Goal: Task Accomplishment & Management: Use online tool/utility

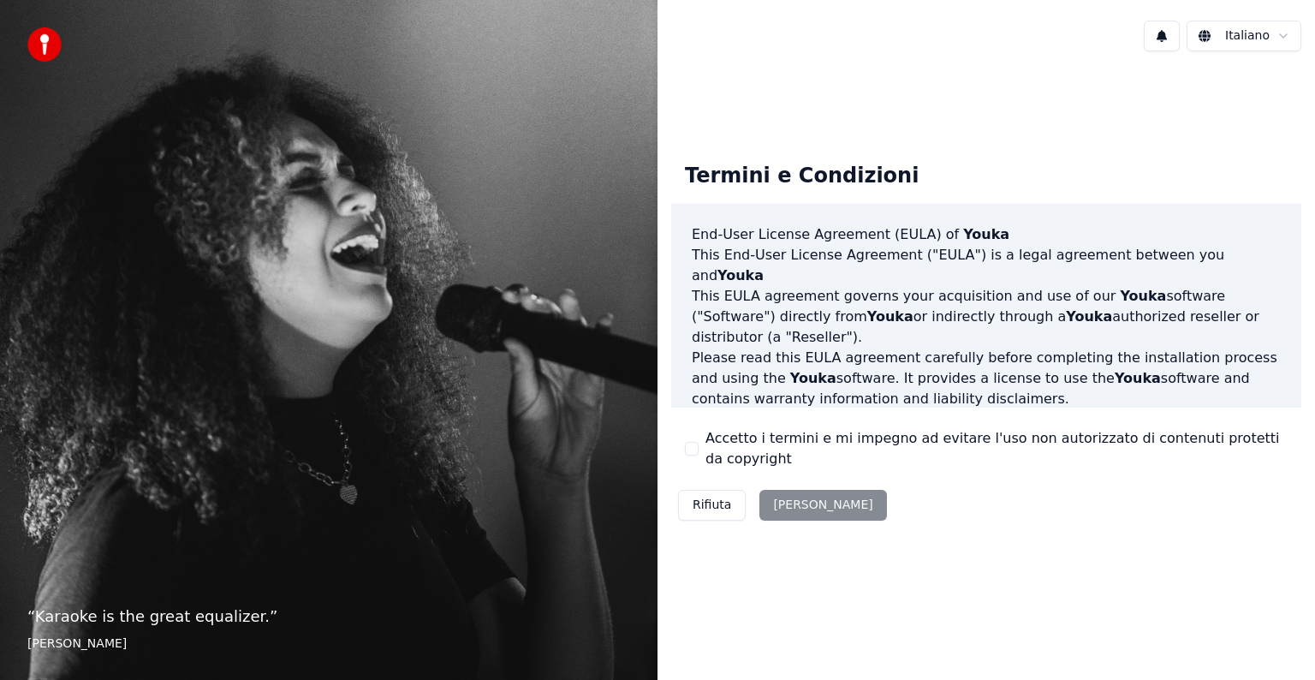
click at [694, 447] on button "Accetto i termini e mi impegno ad evitare l'uso non autorizzato di contenuti pr…" at bounding box center [692, 449] width 14 height 14
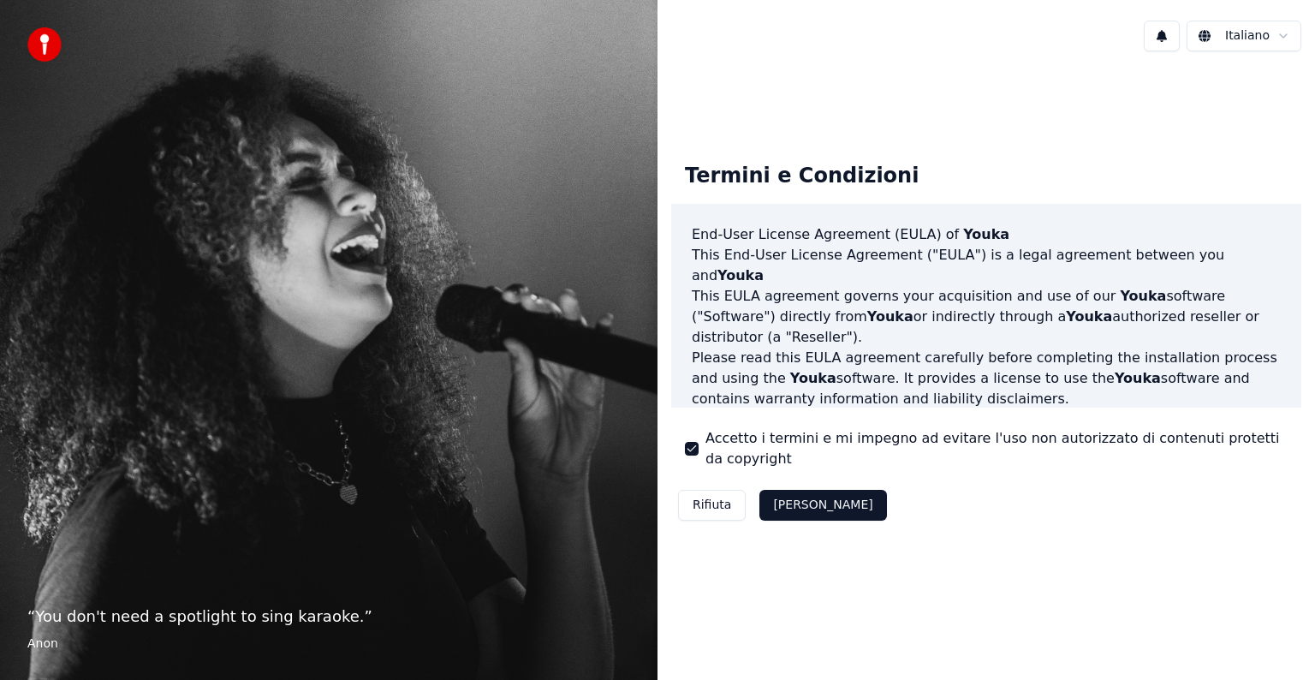
click at [788, 504] on button "[PERSON_NAME]" at bounding box center [822, 505] width 127 height 31
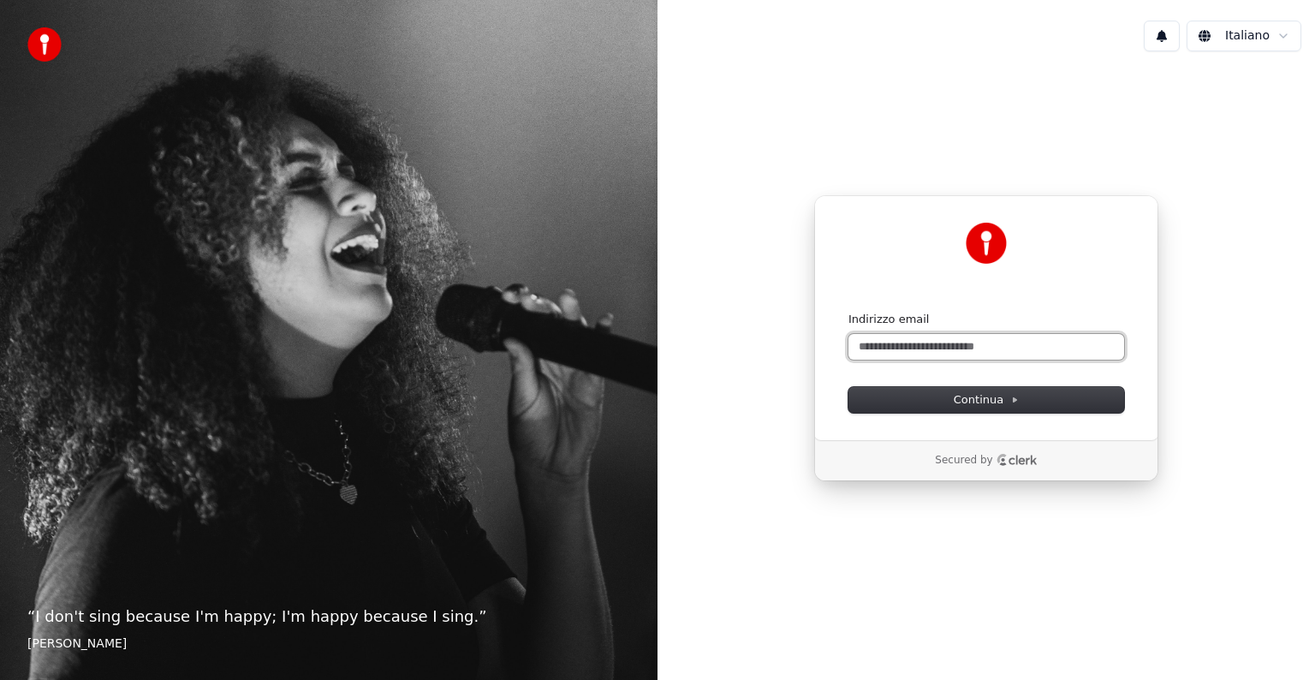
click at [957, 346] on input "Indirizzo email" at bounding box center [986, 347] width 276 height 26
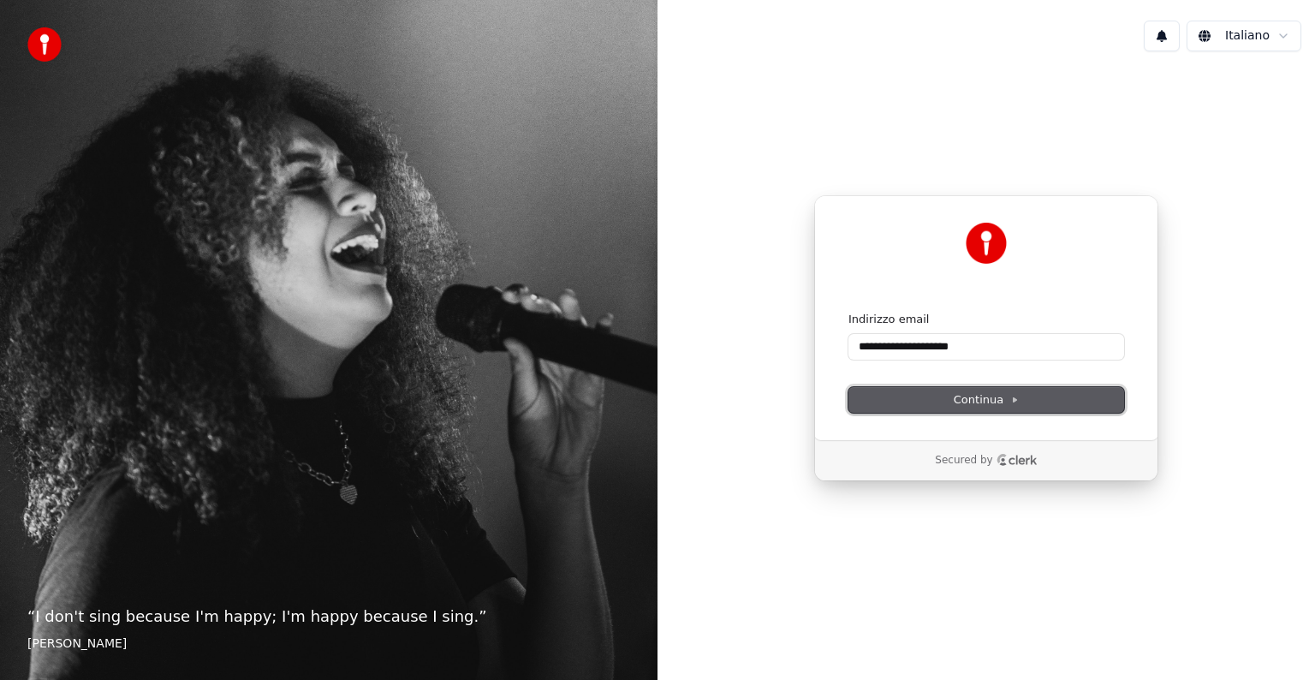
click at [995, 404] on span "Continua" at bounding box center [986, 399] width 65 height 15
type input "**********"
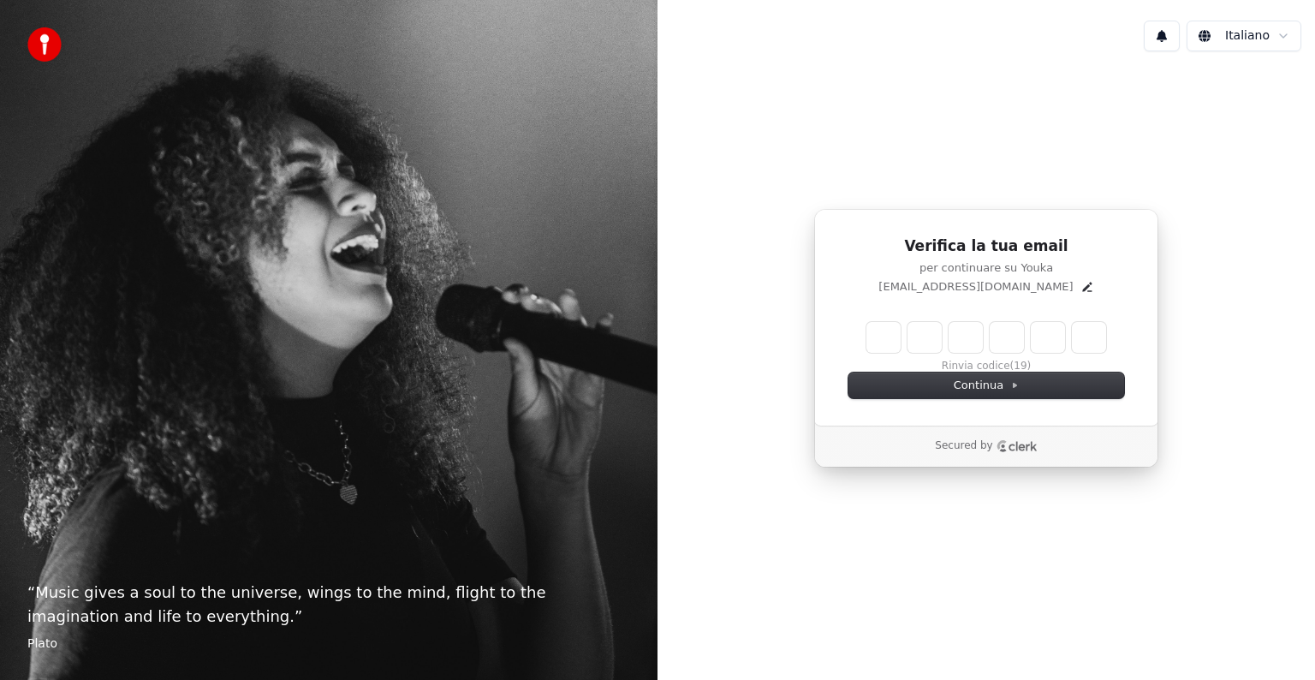
click at [870, 336] on input "Enter verification code" at bounding box center [986, 337] width 240 height 31
type input "******"
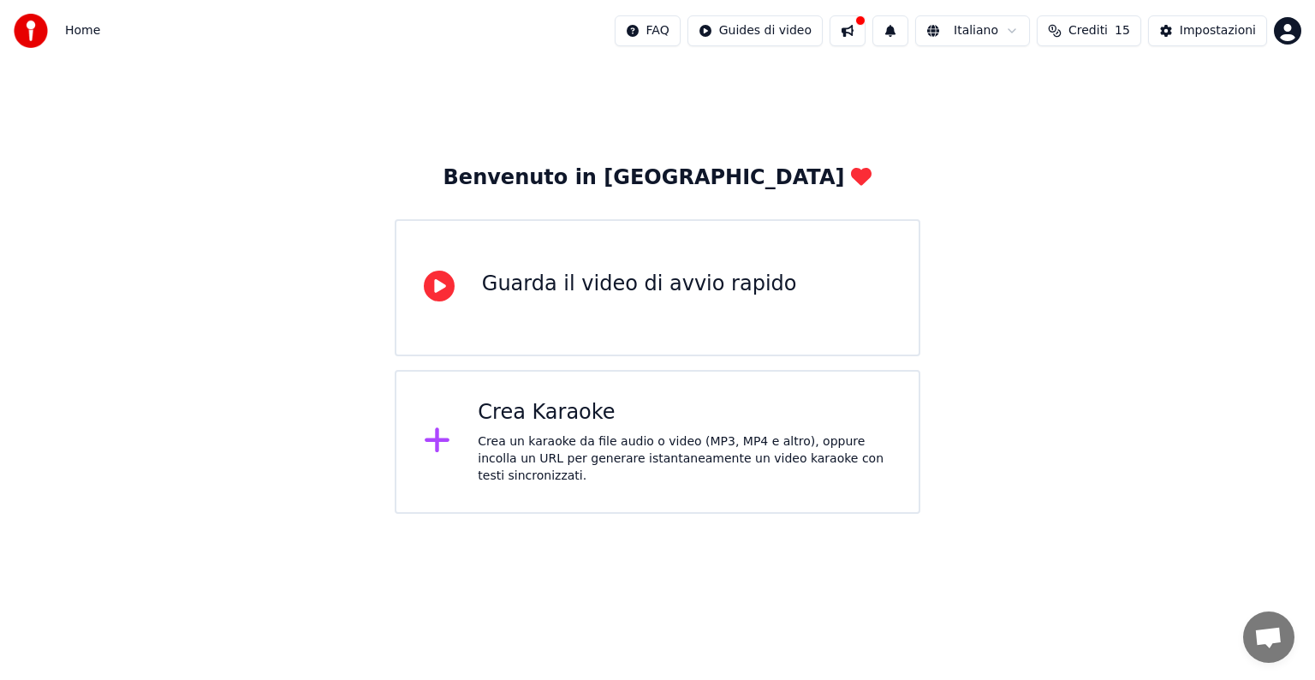
click at [836, 419] on div "Crea Karaoke" at bounding box center [684, 412] width 413 height 27
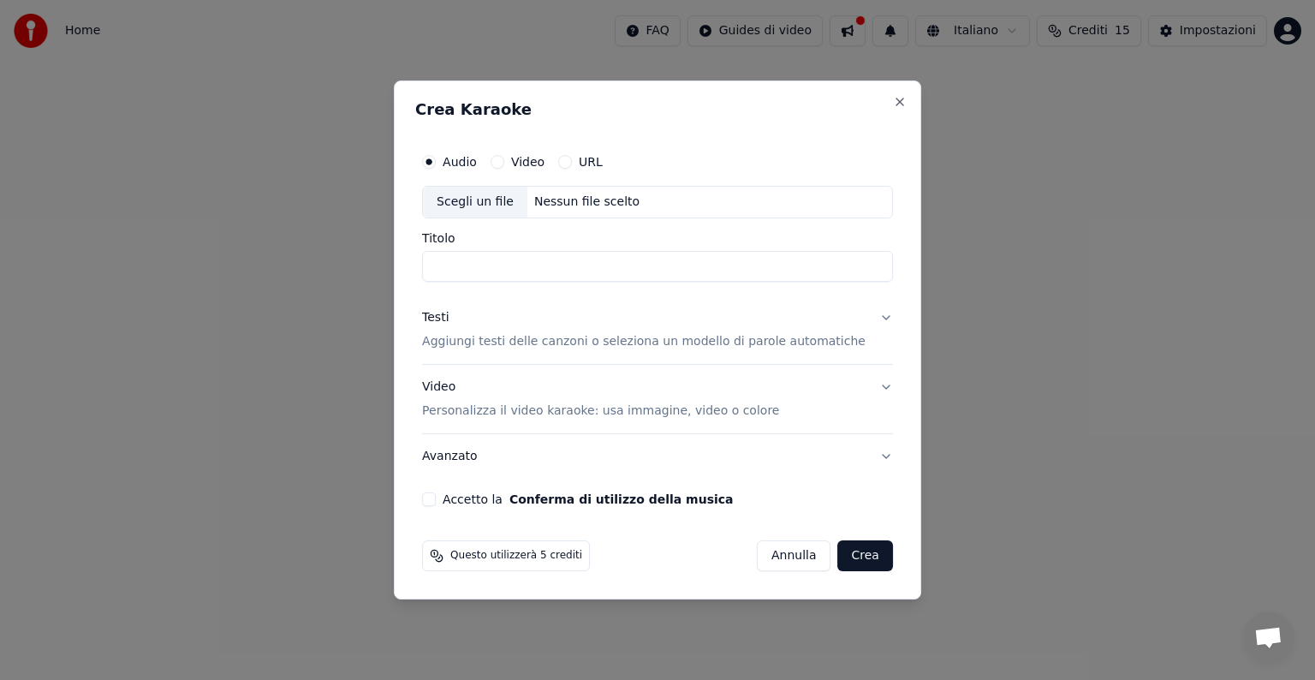
click at [572, 158] on button "URL" at bounding box center [565, 162] width 14 height 14
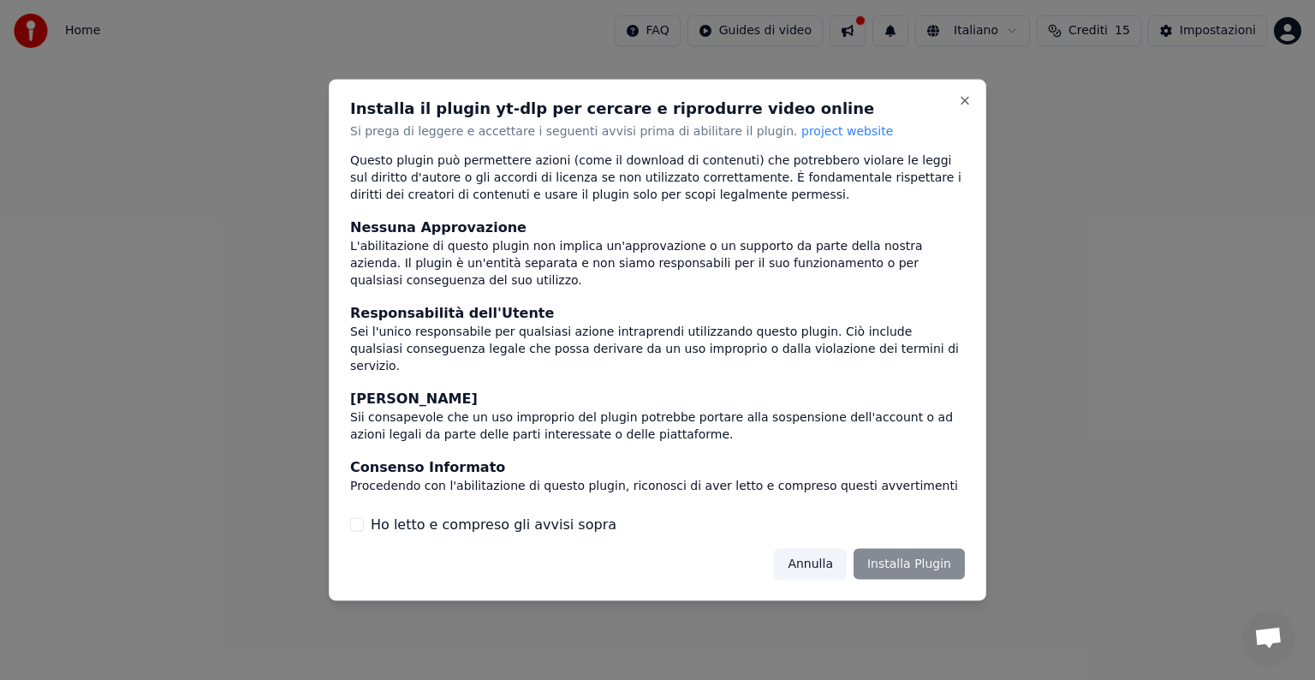
scroll to position [92, 0]
click at [906, 566] on div "Annulla Installa Plugin" at bounding box center [869, 563] width 191 height 31
click at [558, 532] on label "Ho letto e compreso gli avvisi sopra" at bounding box center [494, 524] width 246 height 21
click at [364, 531] on button "Ho letto e compreso gli avvisi sopra" at bounding box center [357, 524] width 14 height 14
click at [897, 562] on button "Installa Plugin" at bounding box center [908, 563] width 111 height 31
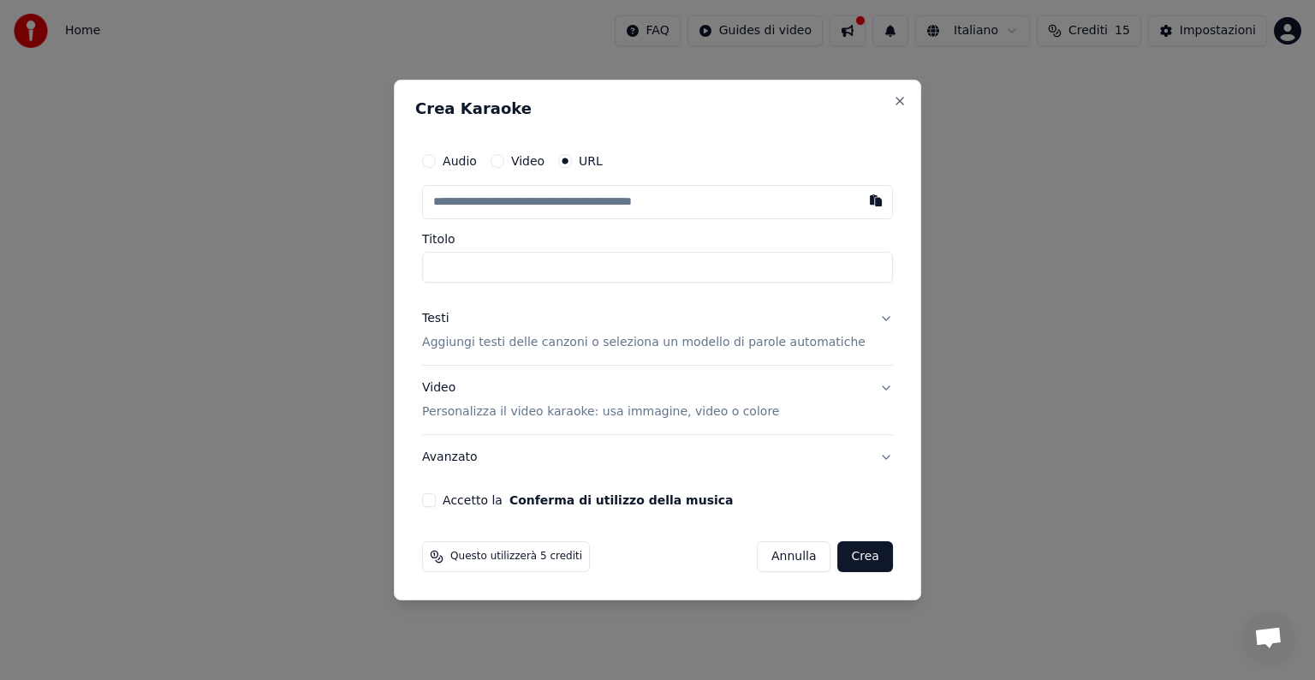
click at [526, 200] on input "text" at bounding box center [657, 202] width 471 height 34
click at [859, 201] on button "button" at bounding box center [876, 200] width 34 height 31
type input "**********"
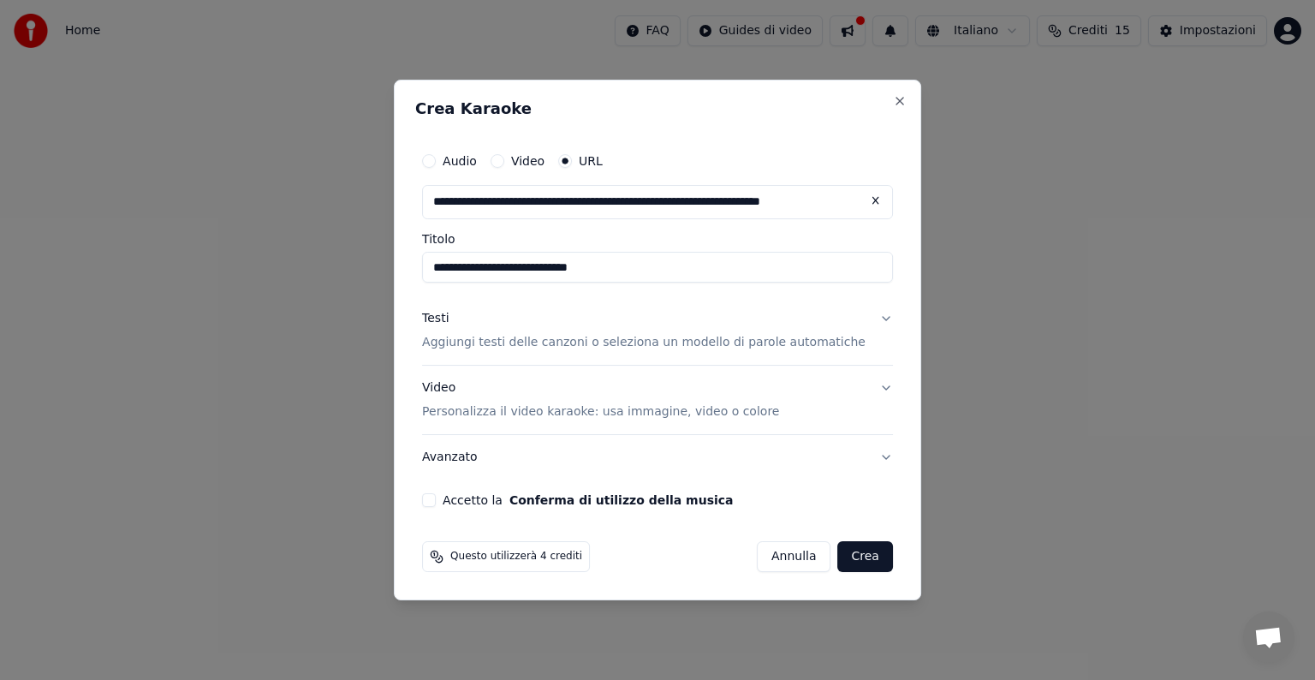
click at [847, 558] on button "Crea" at bounding box center [865, 556] width 55 height 31
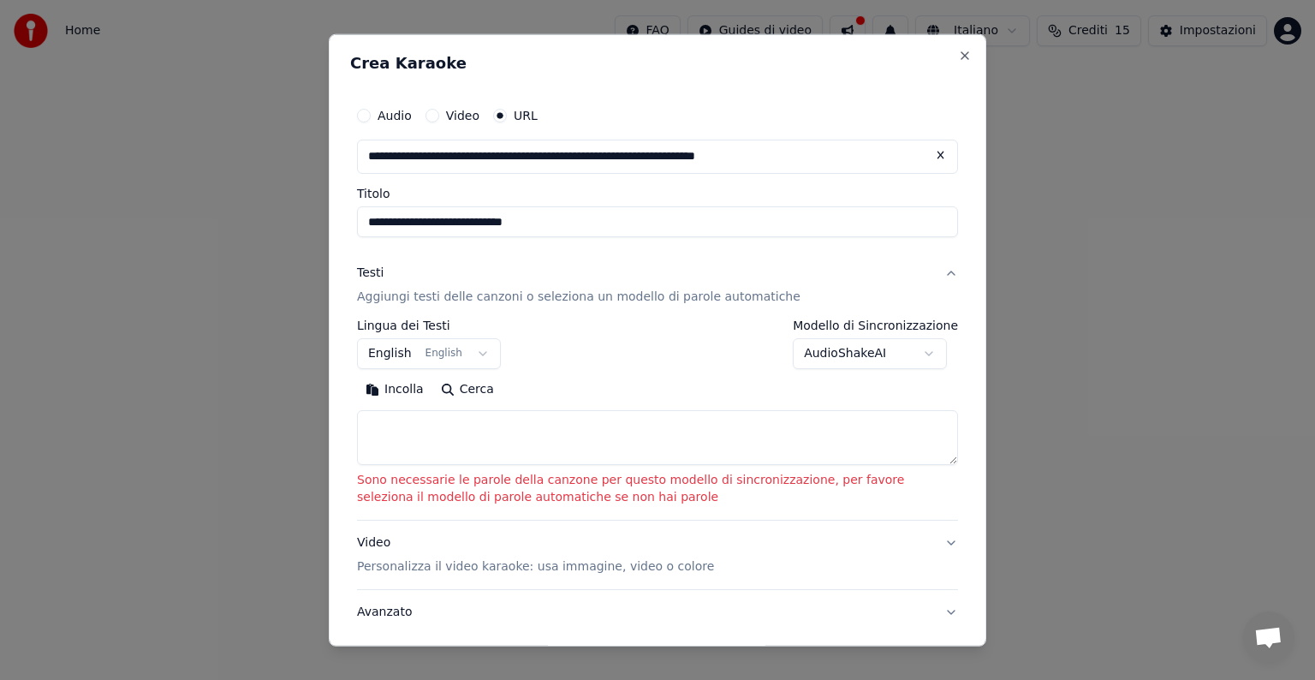
click at [479, 421] on textarea at bounding box center [657, 437] width 601 height 55
click at [392, 393] on button "Incolla" at bounding box center [394, 389] width 75 height 27
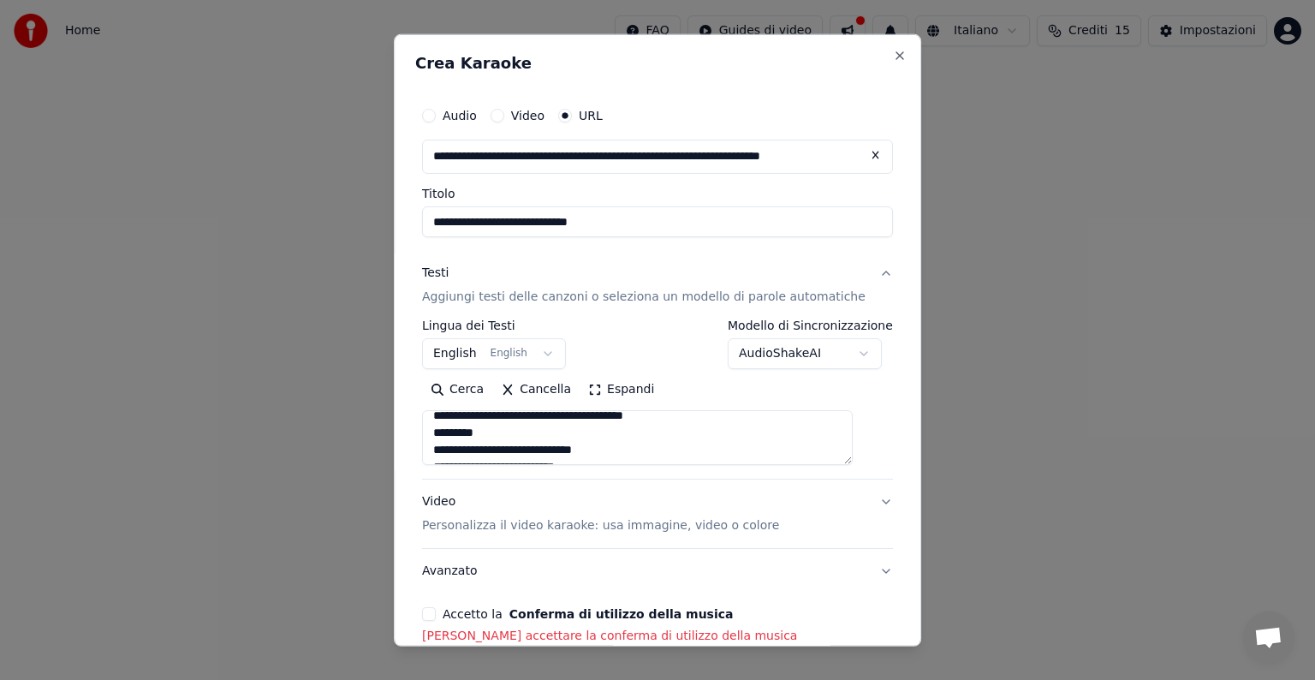
scroll to position [342, 0]
click at [436, 616] on button "Accetto la Conferma di utilizzo della musica" at bounding box center [429, 614] width 14 height 14
type textarea "**********"
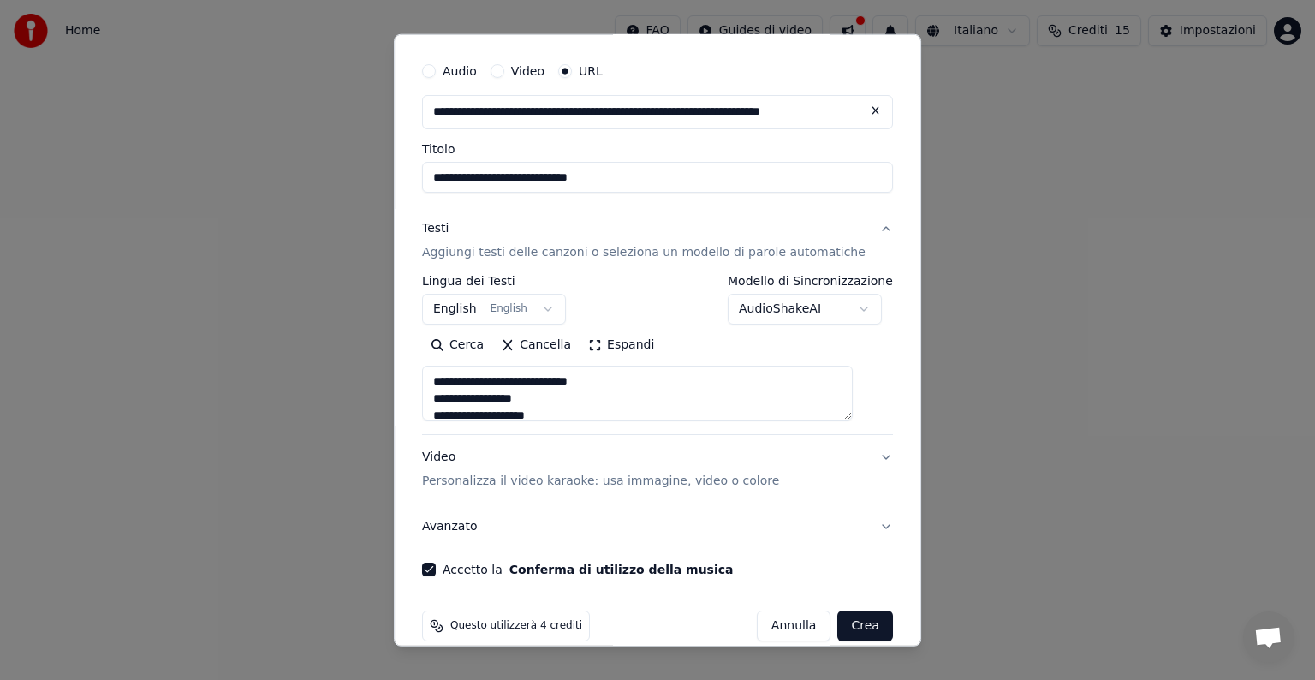
scroll to position [67, 0]
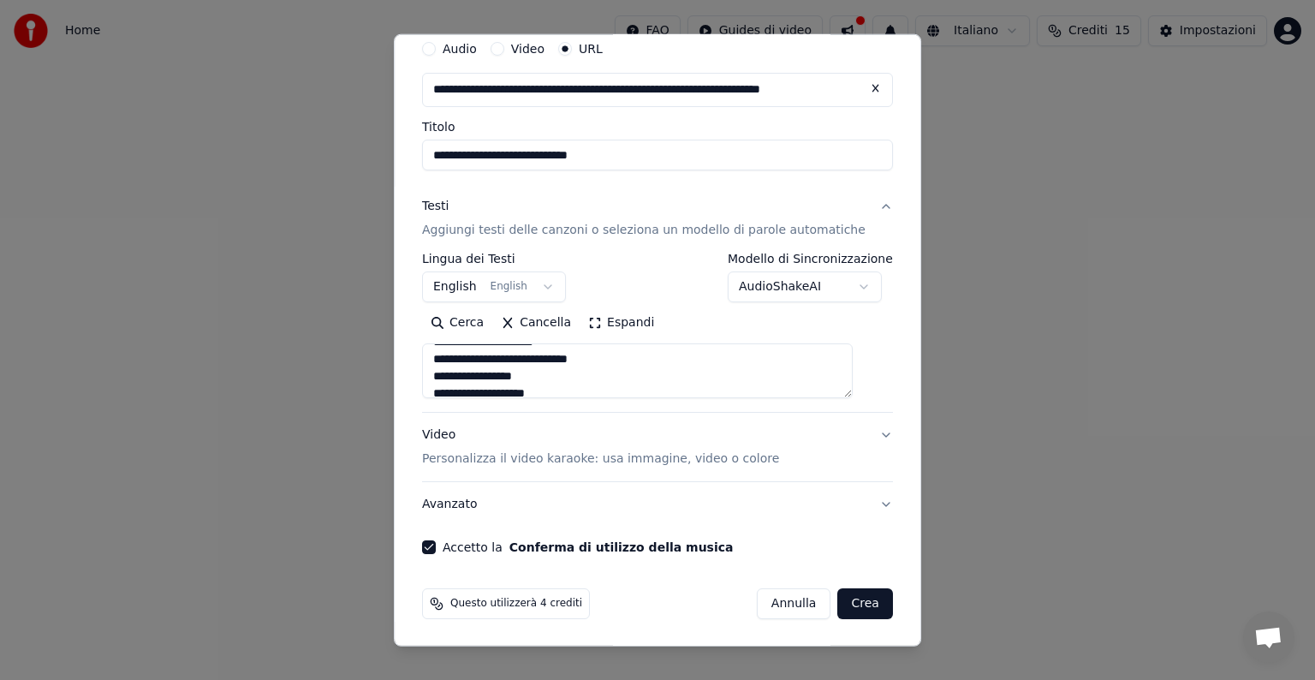
click at [838, 603] on button "Crea" at bounding box center [865, 603] width 55 height 31
select select "**"
type textarea "**********"
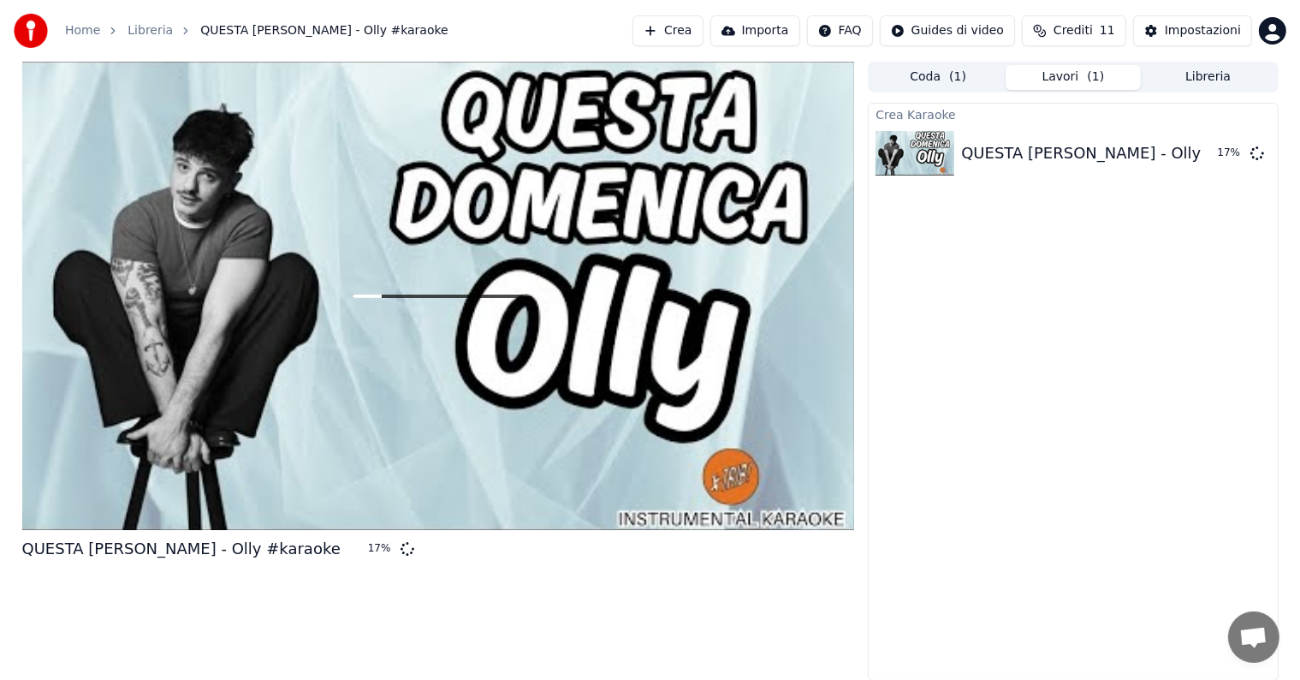
click at [1093, 34] on span "Crediti" at bounding box center [1073, 30] width 39 height 17
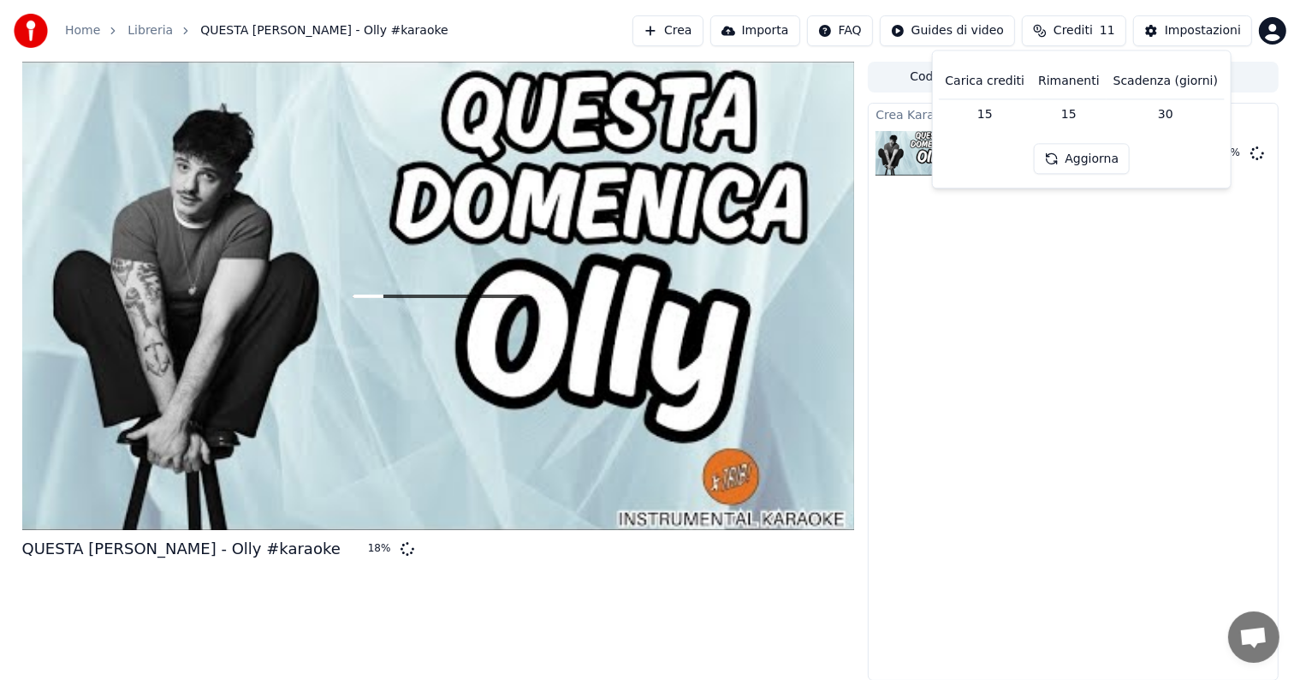
click at [1093, 28] on span "Crediti" at bounding box center [1073, 30] width 39 height 17
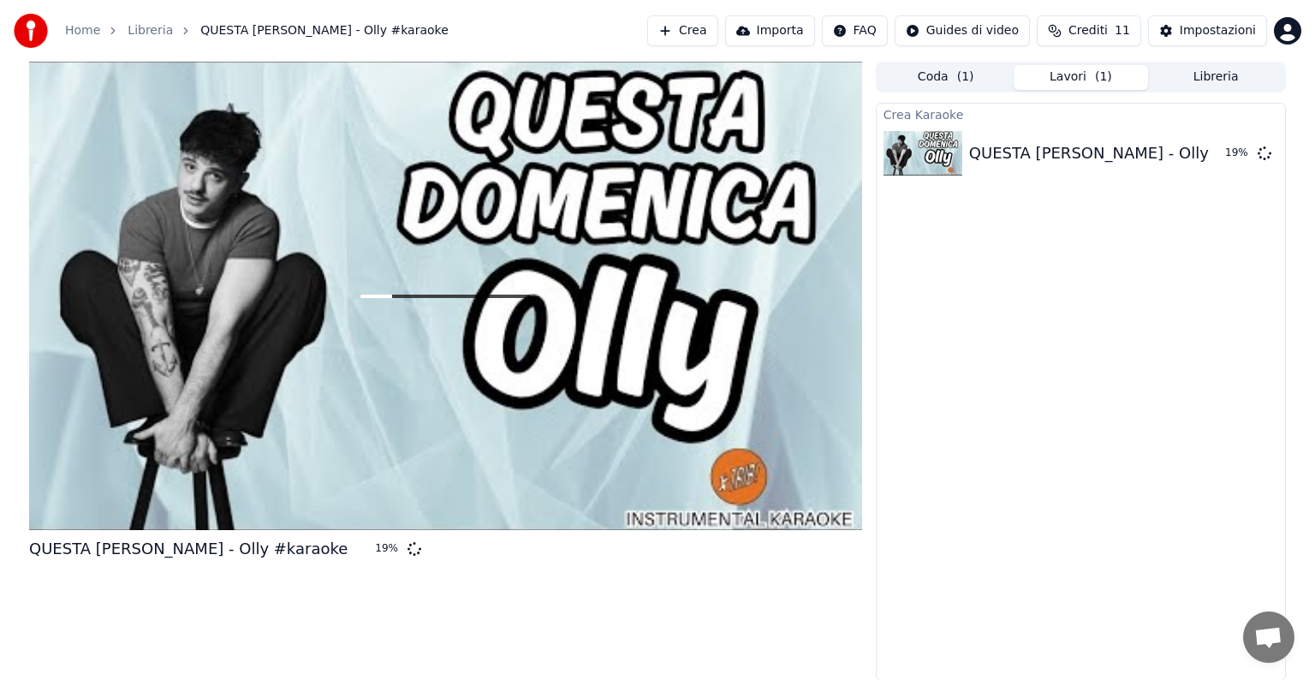
click at [1263, 33] on html "Home Libreria QUESTA DOMENICA - Olly #karaoke Crea Importa FAQ Guides di video …" at bounding box center [657, 340] width 1315 height 680
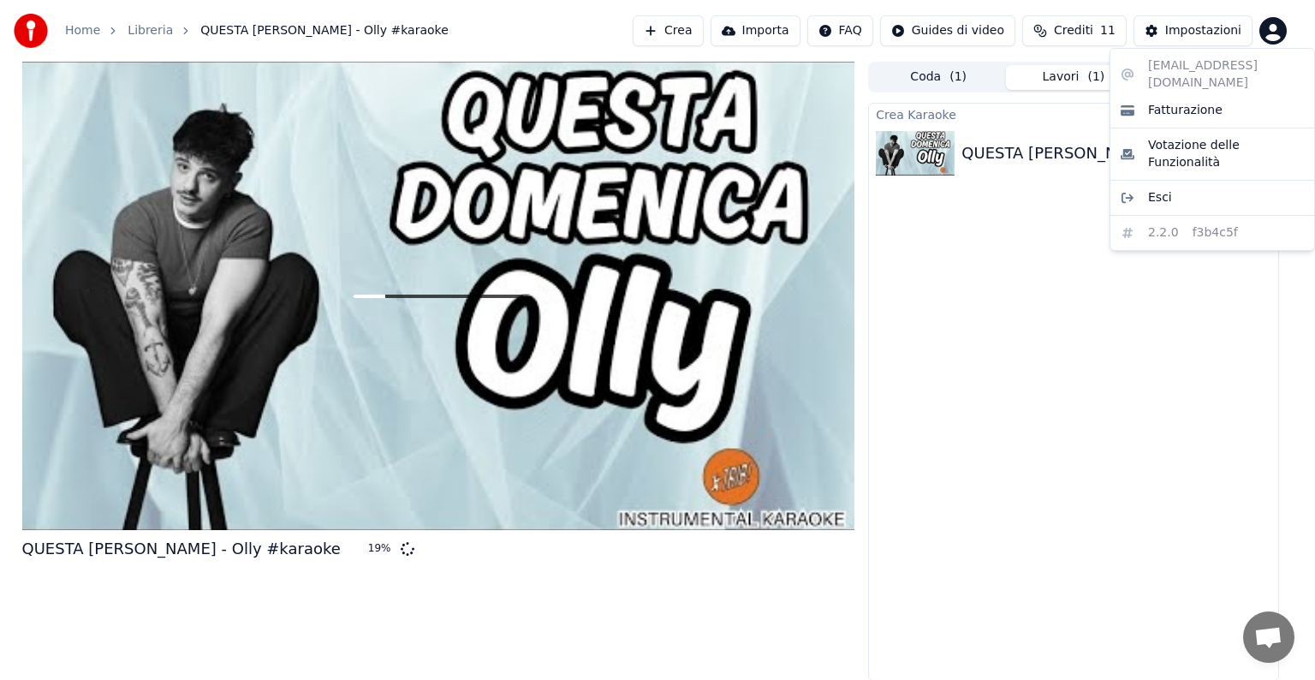
click at [1207, 32] on html "Home Libreria QUESTA DOMENICA - Olly #karaoke Crea Importa FAQ Guides di video …" at bounding box center [657, 340] width 1315 height 680
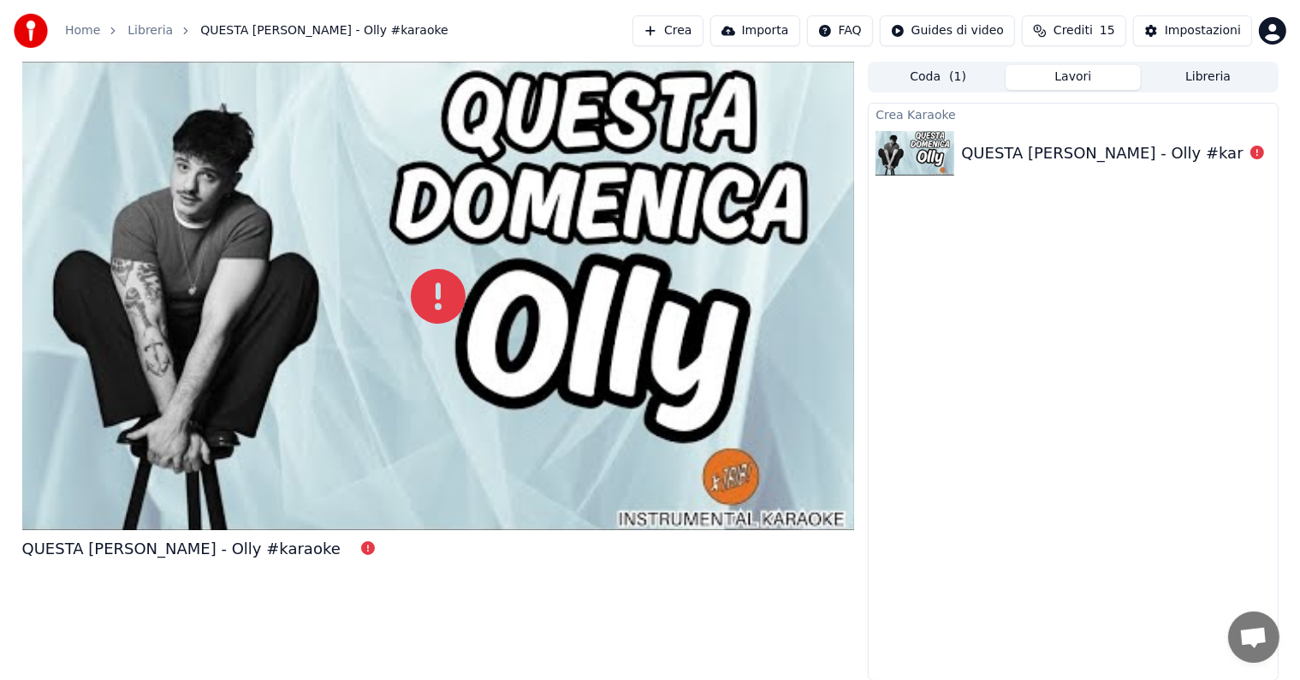
click at [1124, 158] on div "QUESTA DOMENICA - Olly #karaoke" at bounding box center [1120, 153] width 318 height 24
click at [1034, 157] on div "QUESTA DOMENICA - Olly #karaoke" at bounding box center [1120, 153] width 318 height 24
click at [703, 33] on button "Crea" at bounding box center [668, 30] width 70 height 31
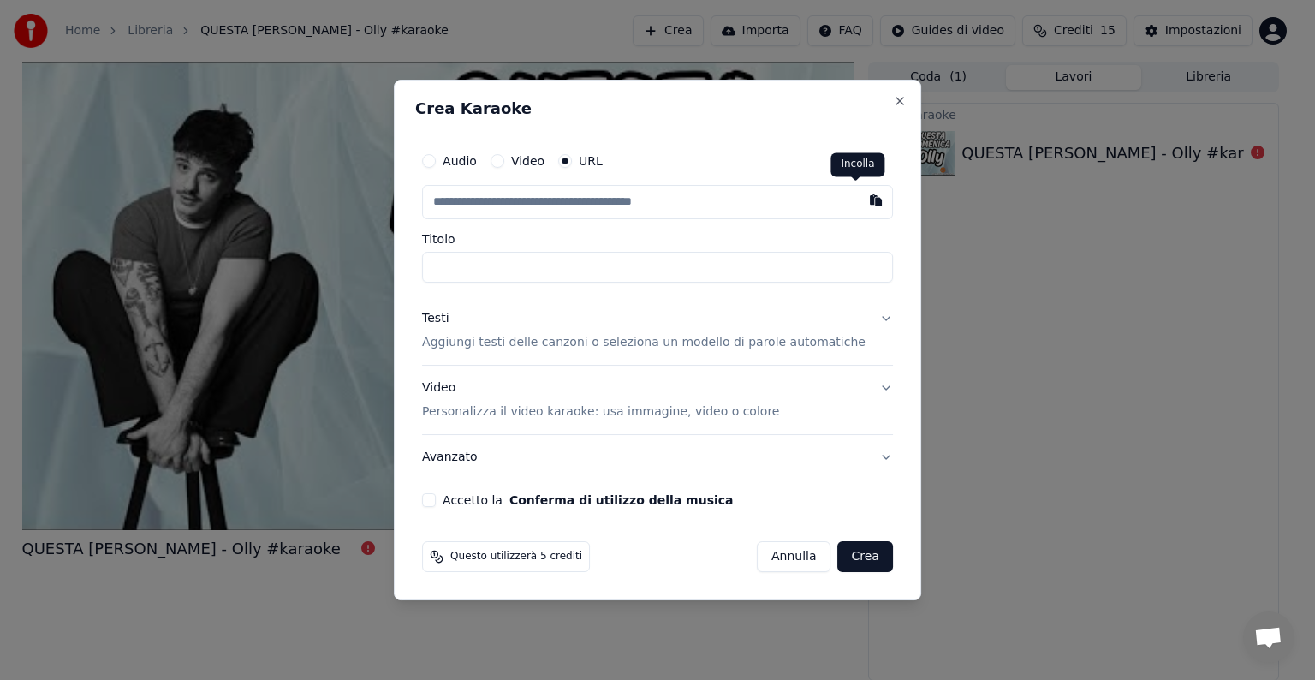
click at [859, 195] on button "button" at bounding box center [876, 200] width 34 height 31
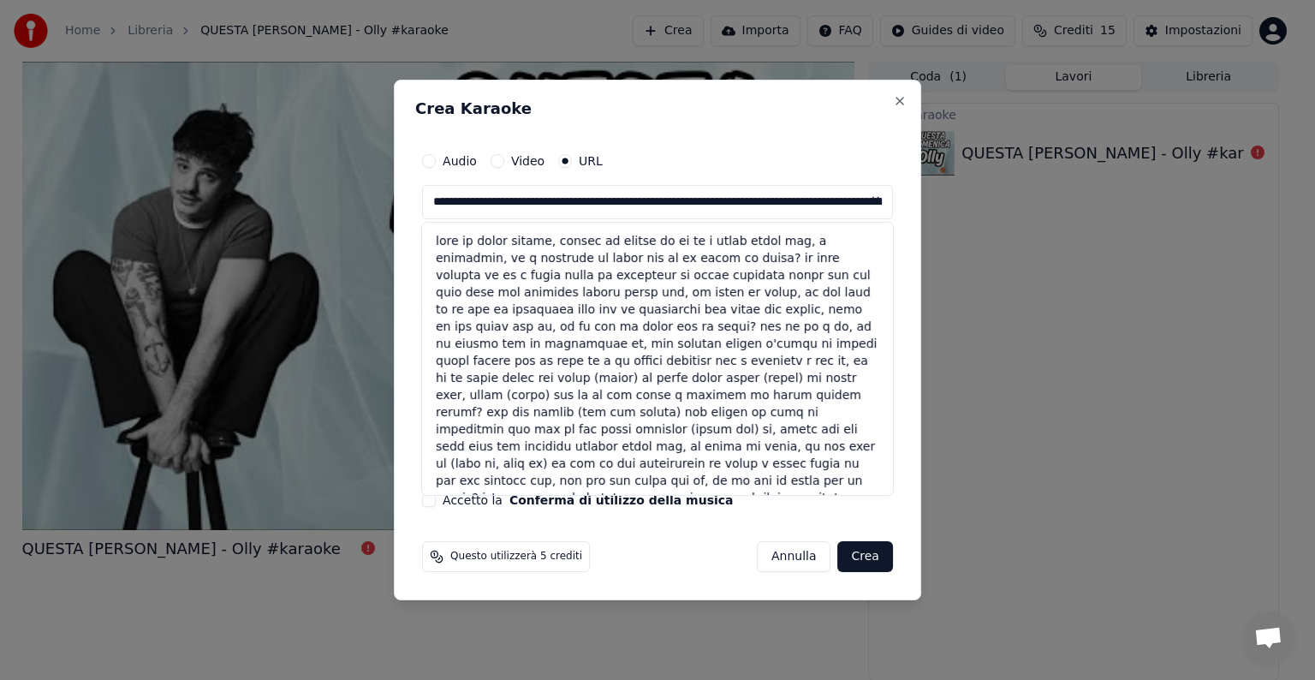
click at [436, 503] on button "Accetto la Conferma di utilizzo della musica" at bounding box center [429, 500] width 14 height 14
click at [846, 562] on button "Crea" at bounding box center [865, 556] width 55 height 31
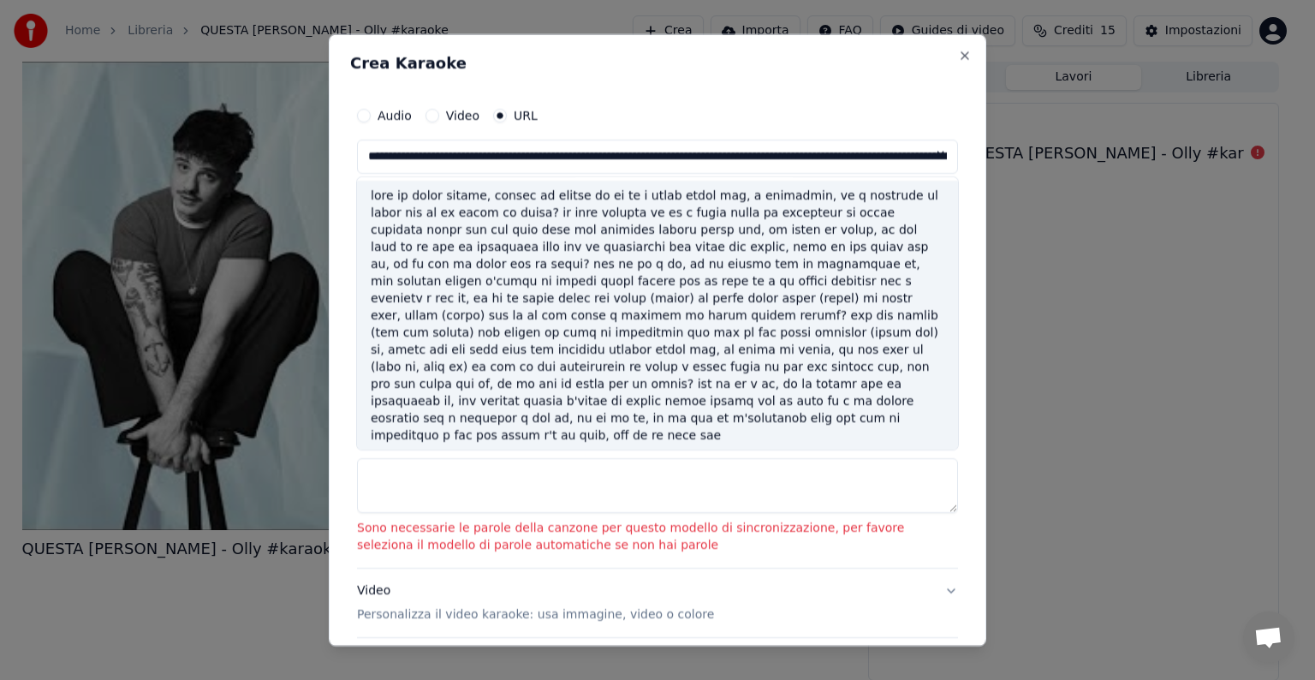
type input "**********"
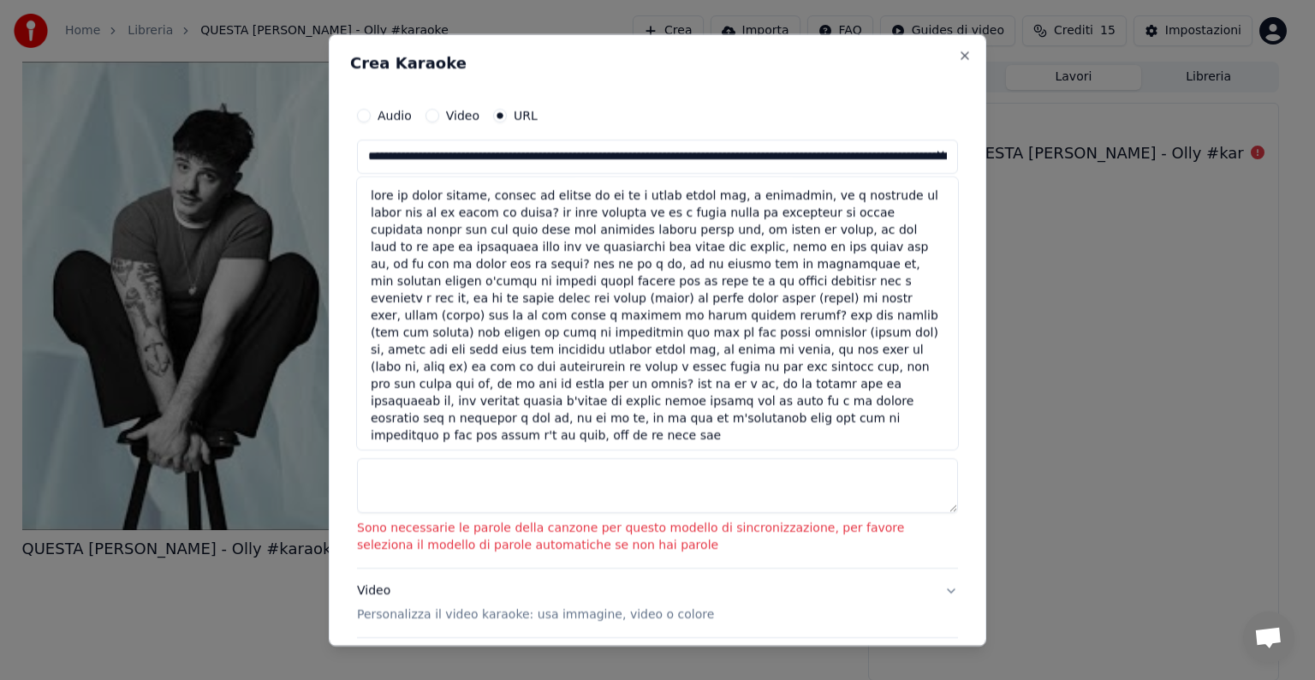
click at [928, 154] on button at bounding box center [941, 155] width 34 height 31
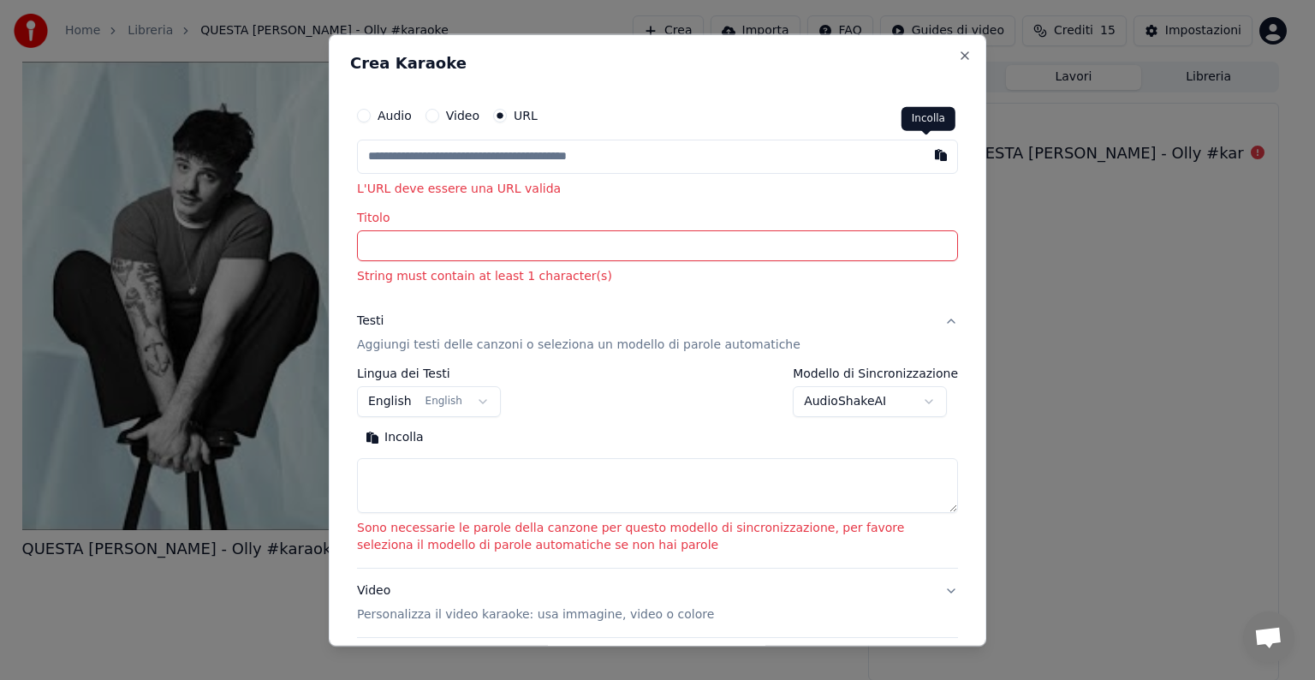
click at [930, 154] on button "button" at bounding box center [941, 155] width 34 height 31
type input "**********"
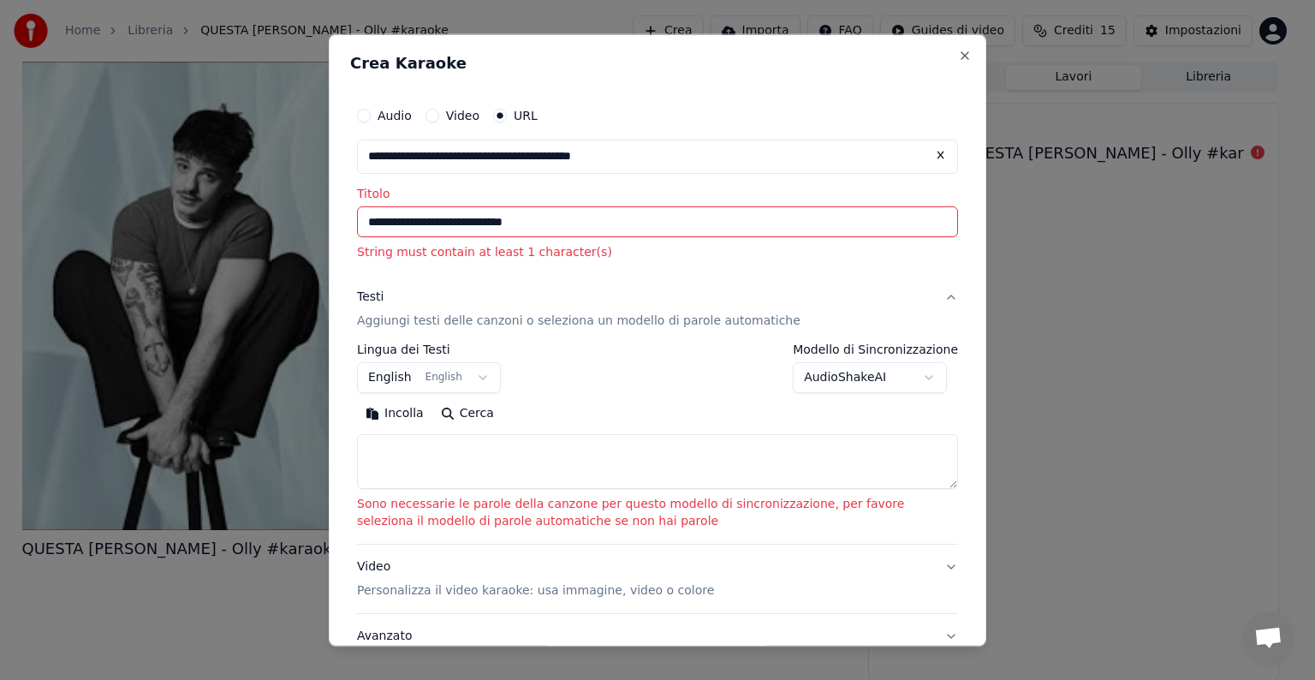
click at [558, 318] on p "Aggiungi testi delle canzoni o seleziona un modello di parole automatiche" at bounding box center [578, 320] width 443 height 17
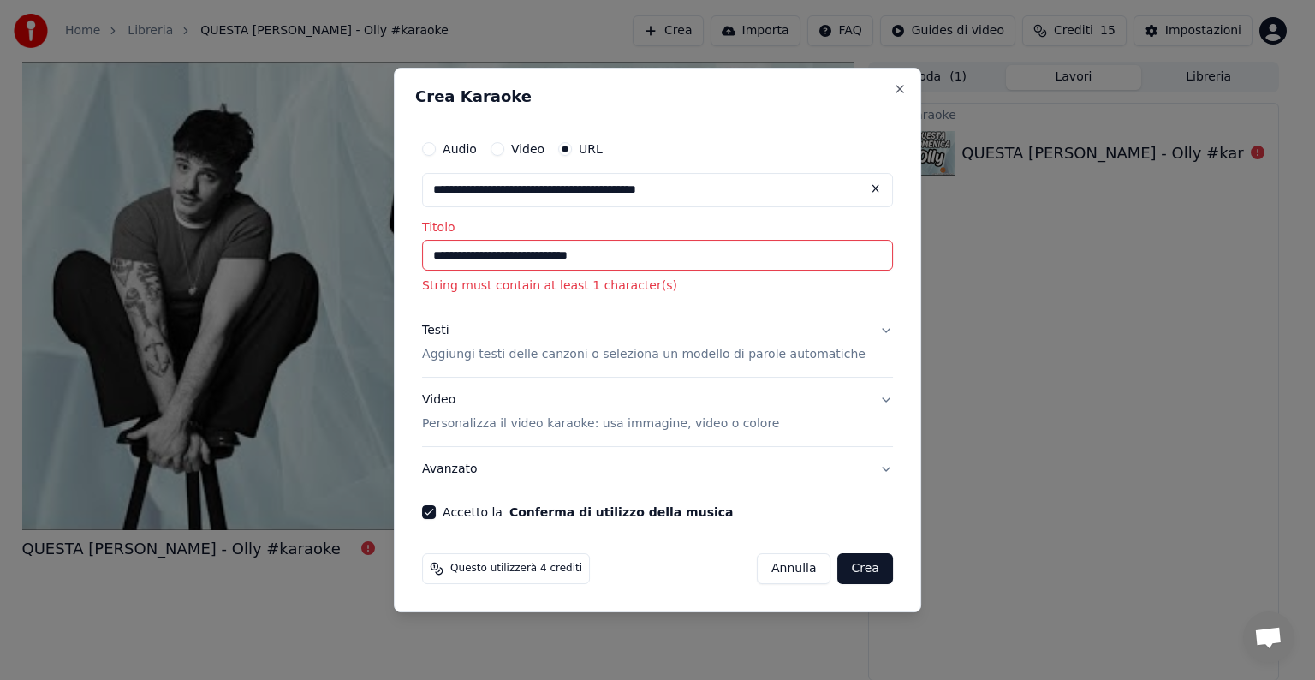
click at [852, 567] on button "Crea" at bounding box center [865, 568] width 55 height 31
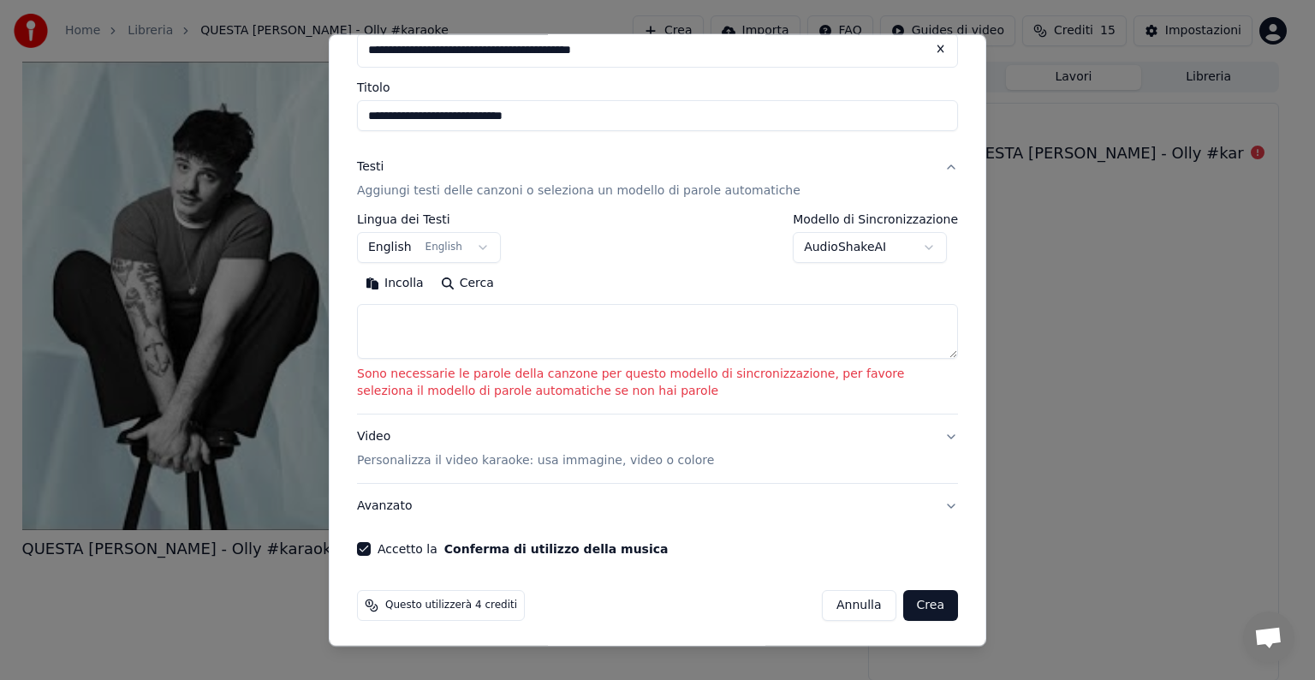
scroll to position [108, 0]
click at [394, 287] on button "Incolla" at bounding box center [394, 281] width 75 height 27
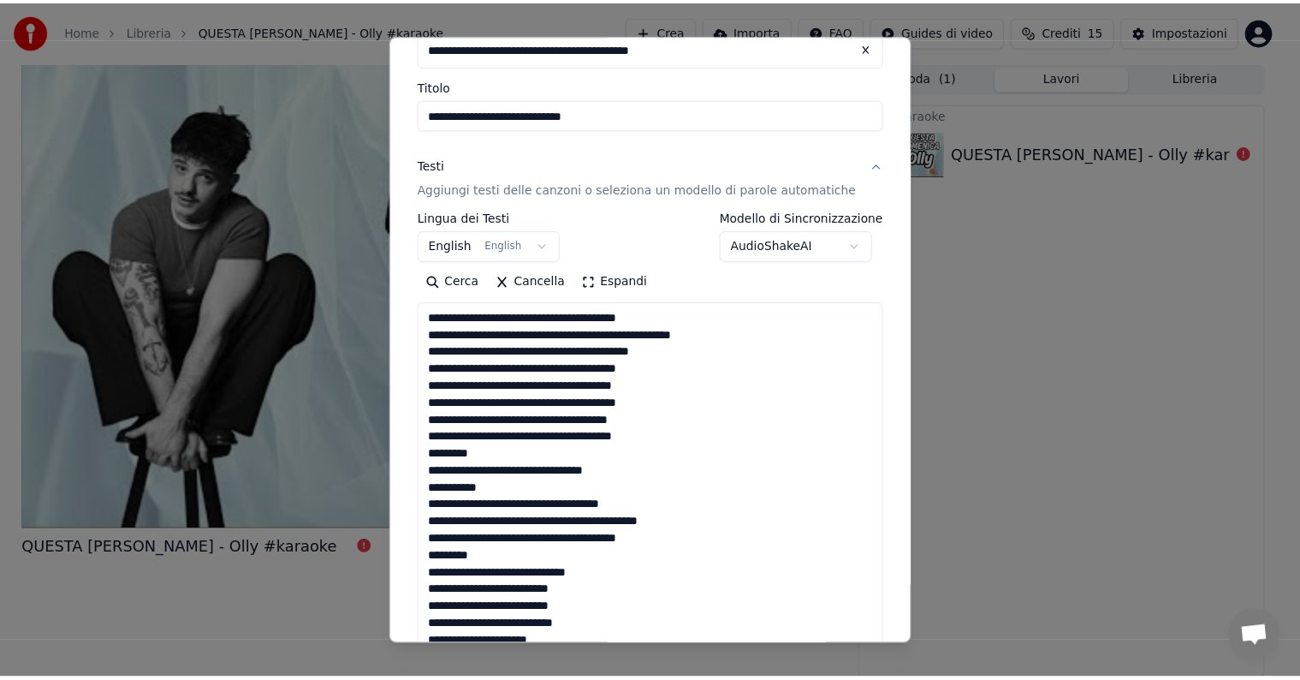
scroll to position [67, 0]
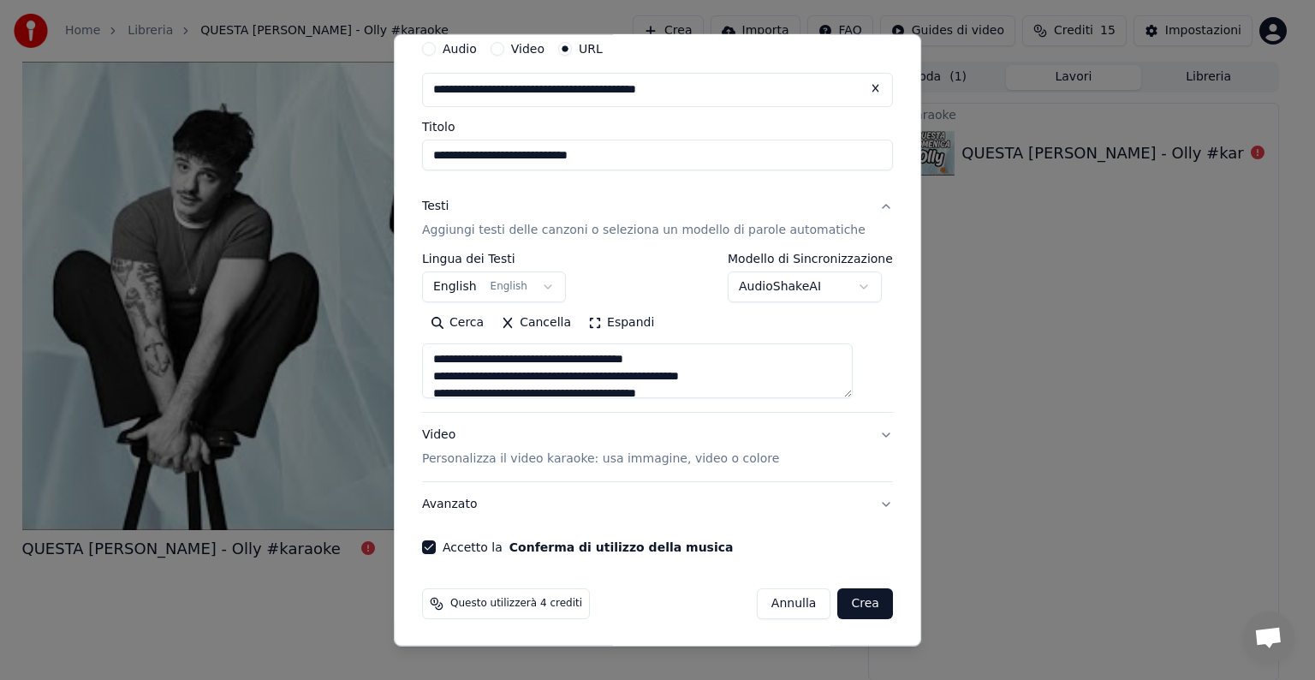
click at [838, 592] on button "Crea" at bounding box center [865, 603] width 55 height 31
type textarea "**********"
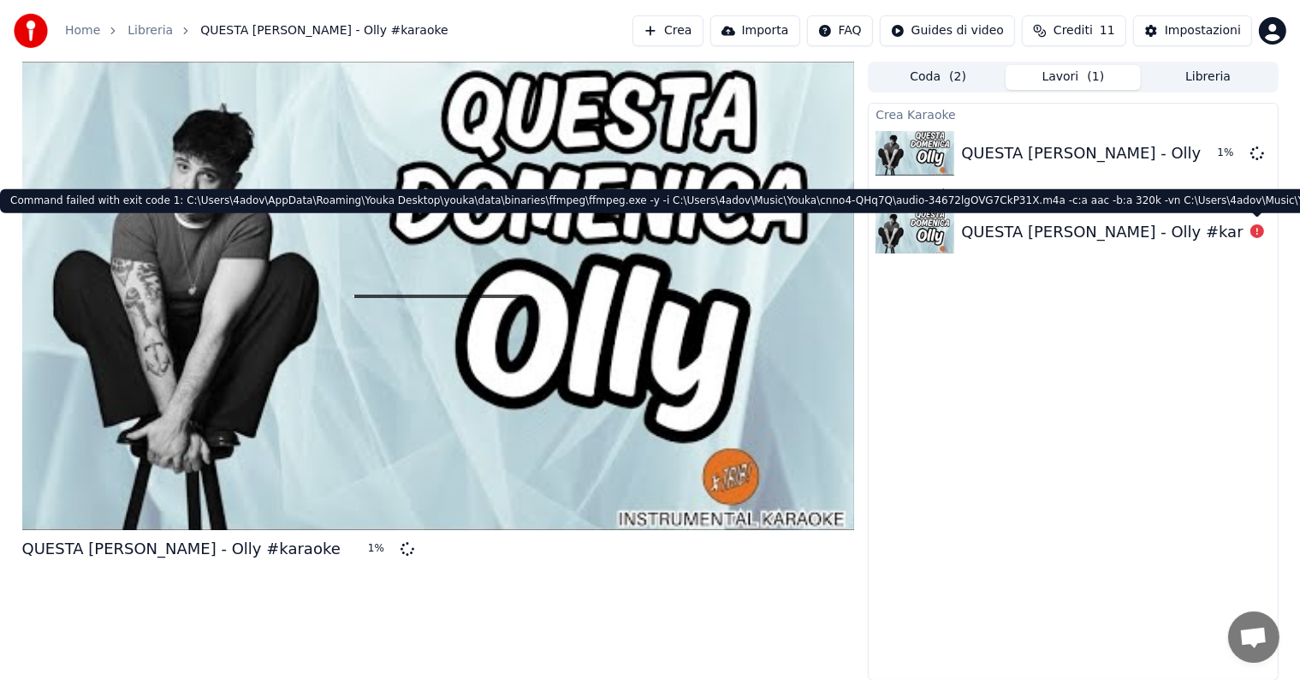
click at [1257, 235] on icon at bounding box center [1258, 231] width 14 height 14
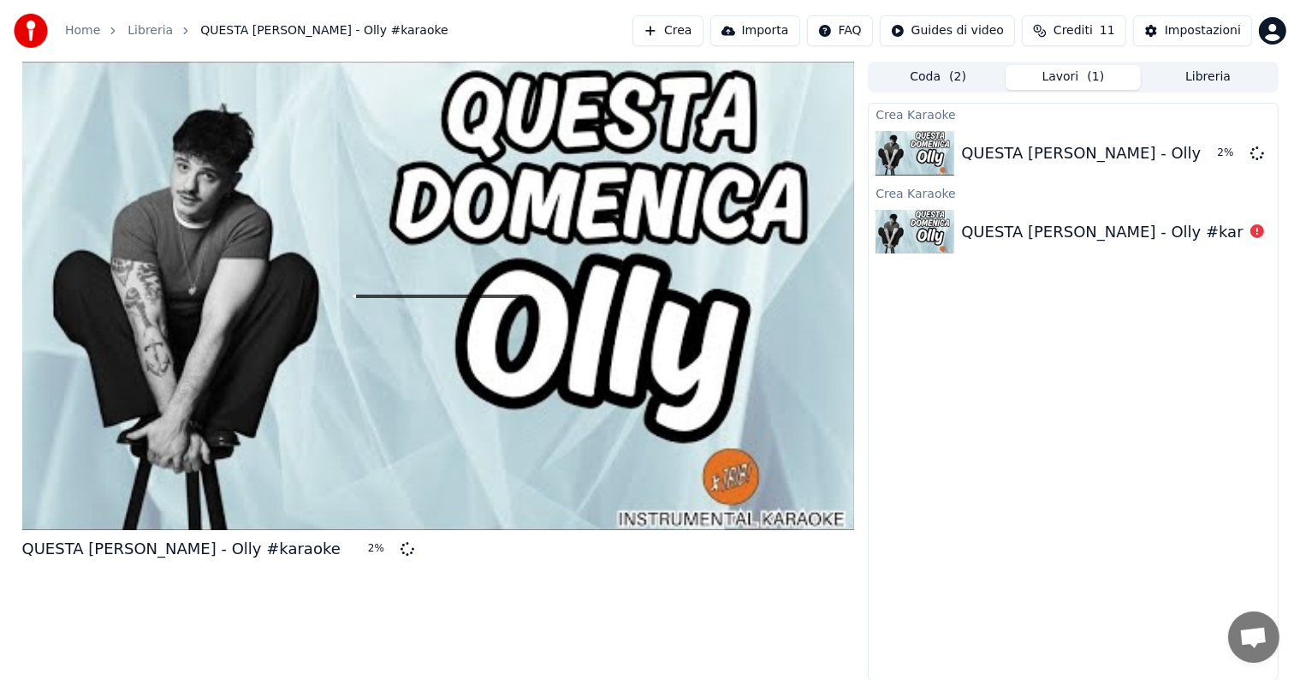
click at [920, 243] on img at bounding box center [915, 232] width 79 height 45
drag, startPoint x: 1093, startPoint y: 297, endPoint x: 817, endPoint y: 5, distance: 402.0
click at [1061, 287] on div "Crea Karaoke QUESTA DOMENICA - Olly #karaoke Crea Karaoke QUESTA DOMENICA - Oll…" at bounding box center [1073, 392] width 410 height 578
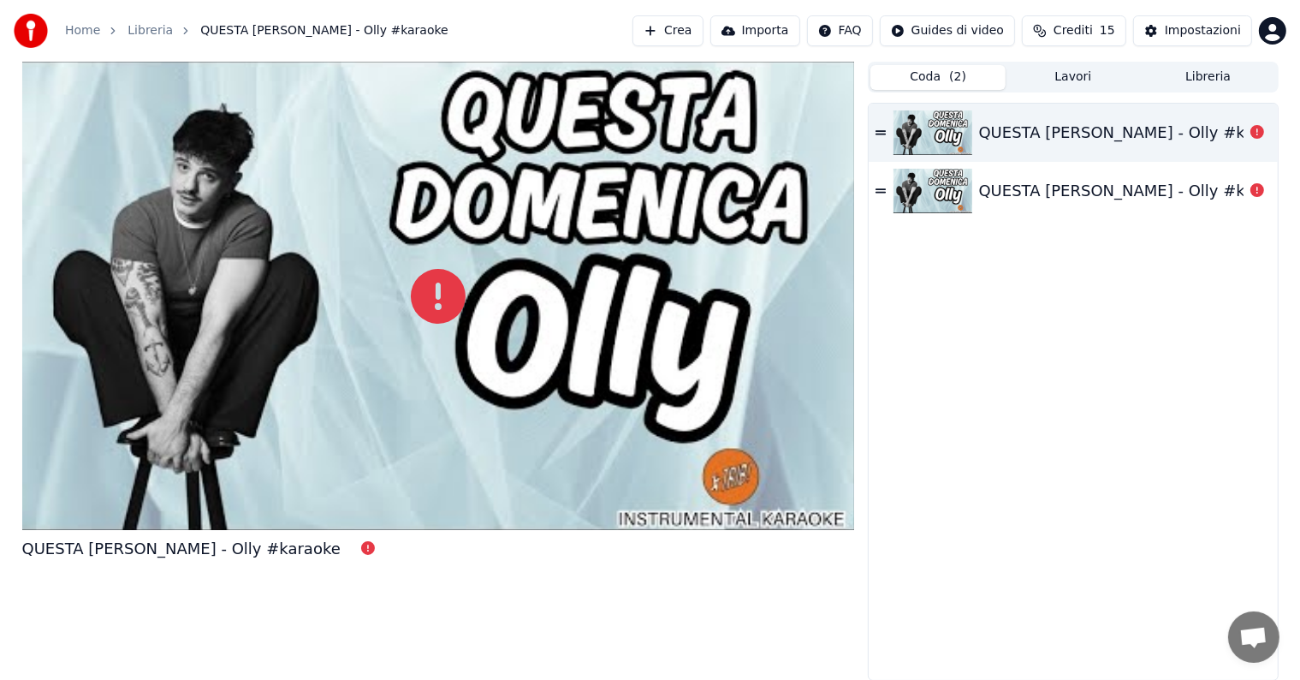
click at [952, 83] on span "( 2 )" at bounding box center [957, 76] width 17 height 17
click at [879, 137] on icon at bounding box center [881, 133] width 10 height 12
click at [894, 134] on img at bounding box center [933, 132] width 79 height 45
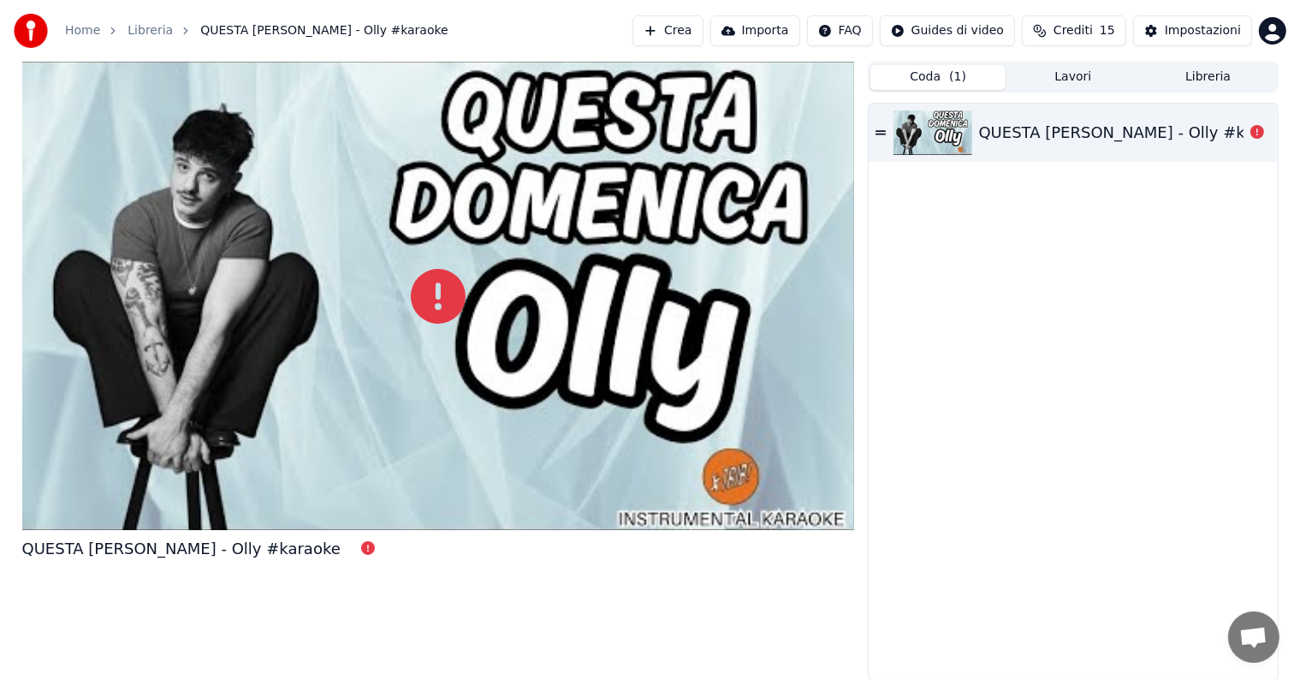
click at [880, 129] on icon at bounding box center [881, 133] width 10 height 12
click at [873, 113] on div "QUESTA DOMENICA - Olly #karaoke" at bounding box center [1073, 133] width 408 height 58
click at [1244, 154] on div "QUESTA DOMENICA - Olly #karaoke" at bounding box center [1073, 133] width 408 height 58
click at [1080, 83] on button "Lavori" at bounding box center [1073, 77] width 135 height 25
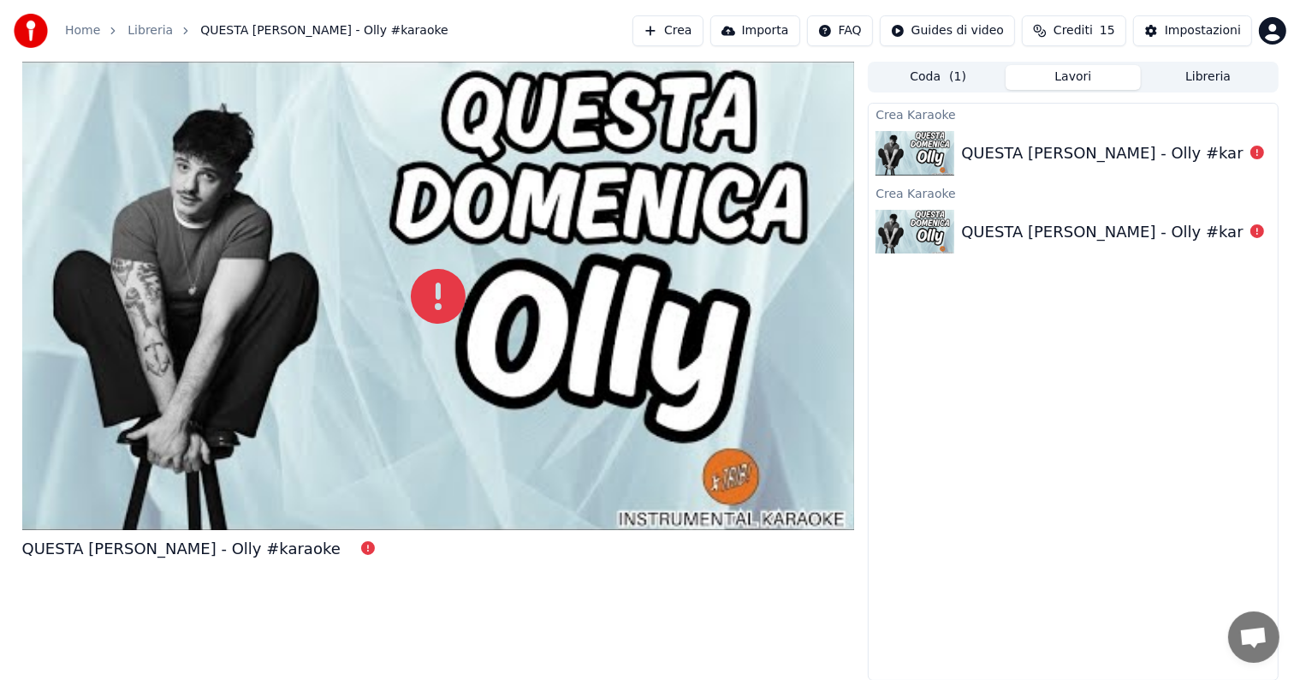
click at [955, 224] on div at bounding box center [919, 232] width 86 height 45
drag, startPoint x: 1070, startPoint y: 225, endPoint x: 1066, endPoint y: 166, distance: 59.2
click at [757, 33] on button "Importa" at bounding box center [755, 30] width 90 height 31
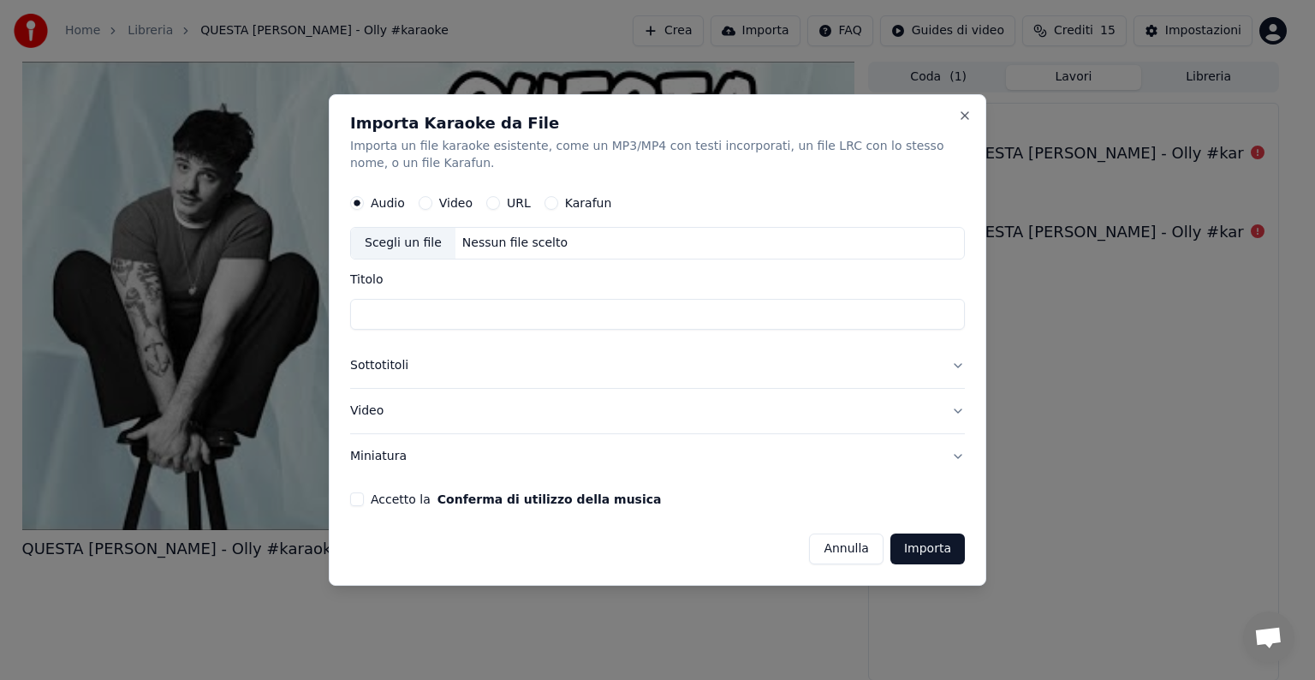
click at [507, 203] on label "URL" at bounding box center [519, 203] width 24 height 12
click at [500, 203] on button "URL" at bounding box center [493, 203] width 14 height 14
click at [492, 240] on input "text" at bounding box center [657, 243] width 615 height 34
click at [948, 245] on button "button" at bounding box center [947, 241] width 34 height 31
type input "**********"
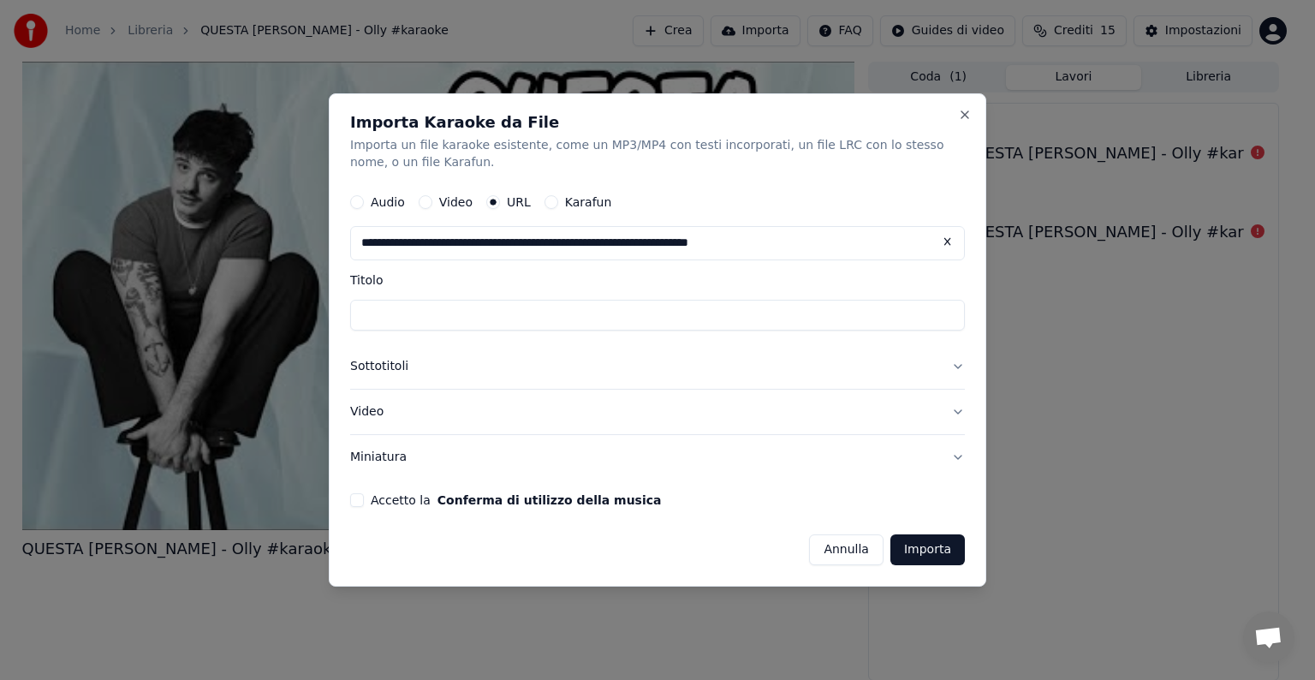
type input "**********"
click at [364, 502] on div "Accetto la Conferma di utilizzo della musica" at bounding box center [657, 500] width 615 height 14
click at [356, 501] on button "Accetto la Conferma di utilizzo della musica" at bounding box center [357, 500] width 14 height 14
click at [906, 548] on button "Importa" at bounding box center [927, 549] width 74 height 31
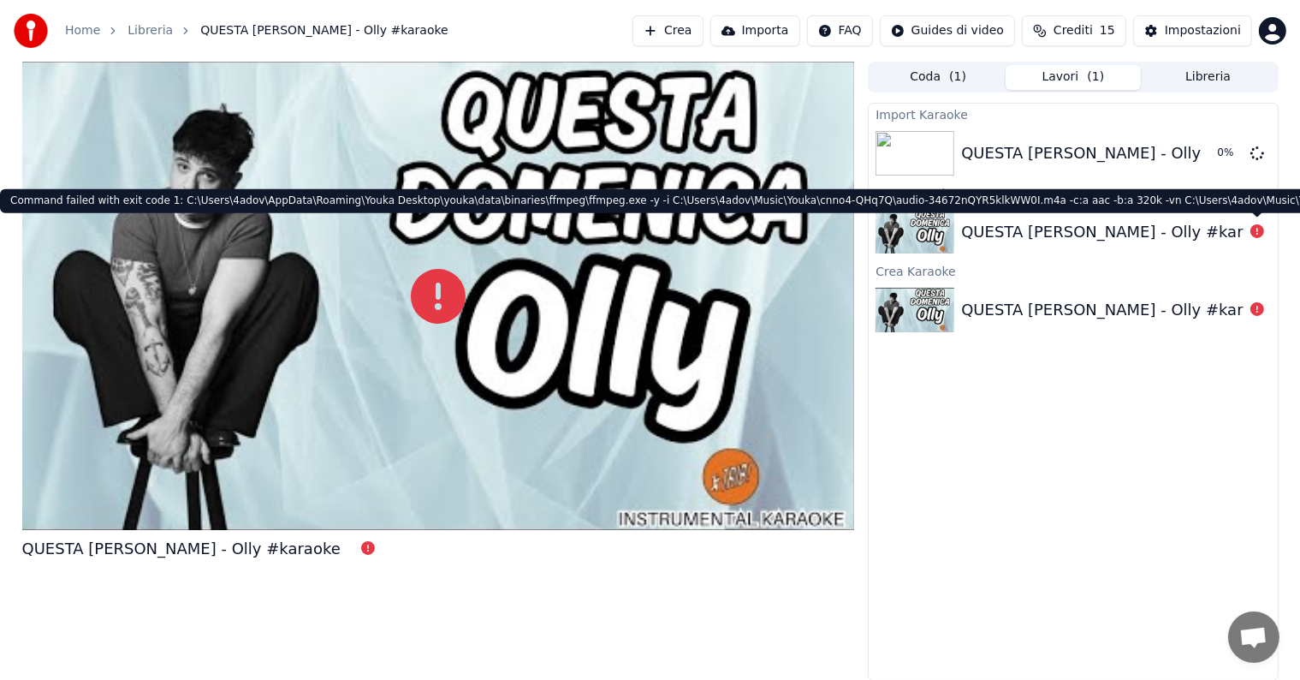
click at [1260, 233] on icon at bounding box center [1258, 231] width 14 height 14
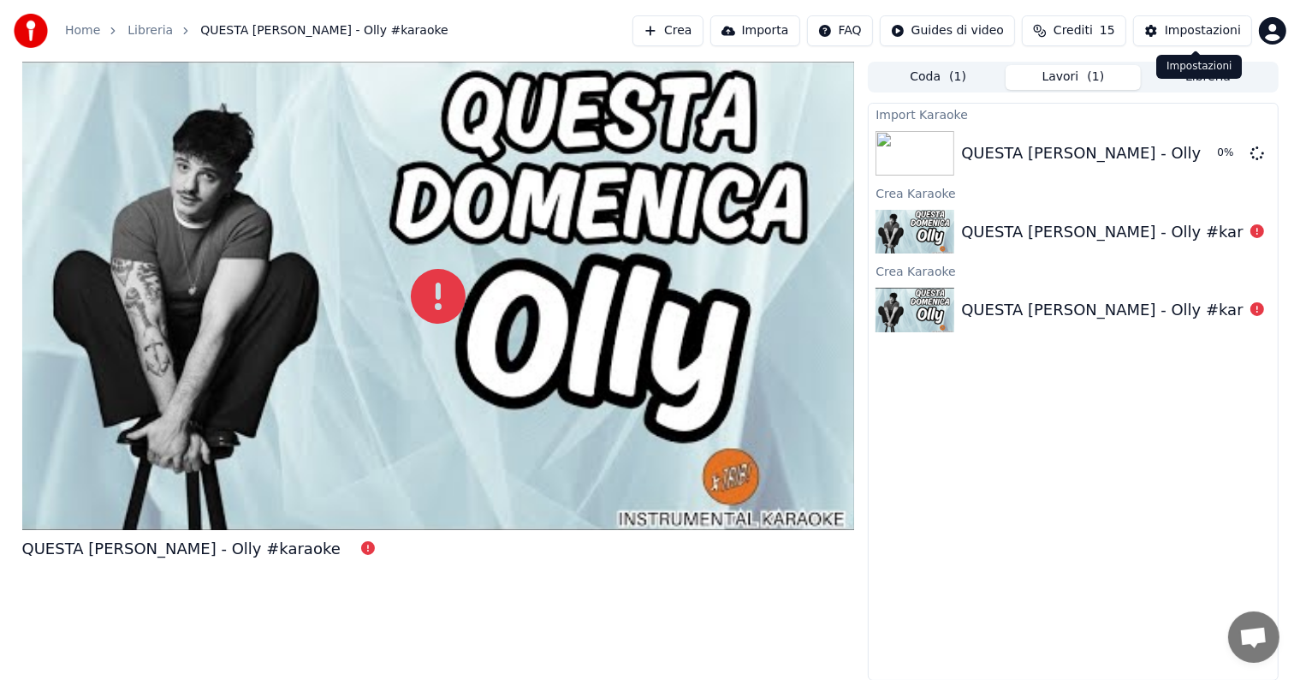
click at [1192, 23] on div "Impostazioni" at bounding box center [1203, 30] width 76 height 17
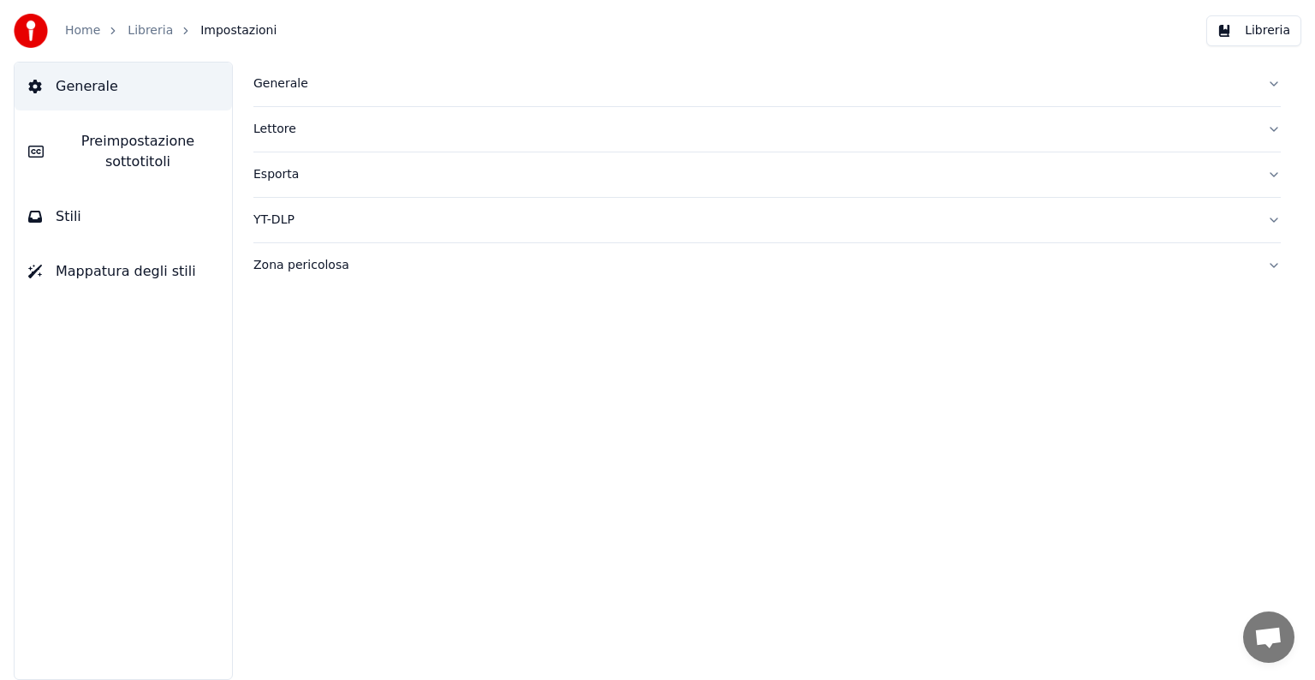
click at [361, 123] on div "Lettore" at bounding box center [753, 129] width 1000 height 17
click at [173, 134] on span "Preimpostazione sottotitoli" at bounding box center [137, 151] width 161 height 41
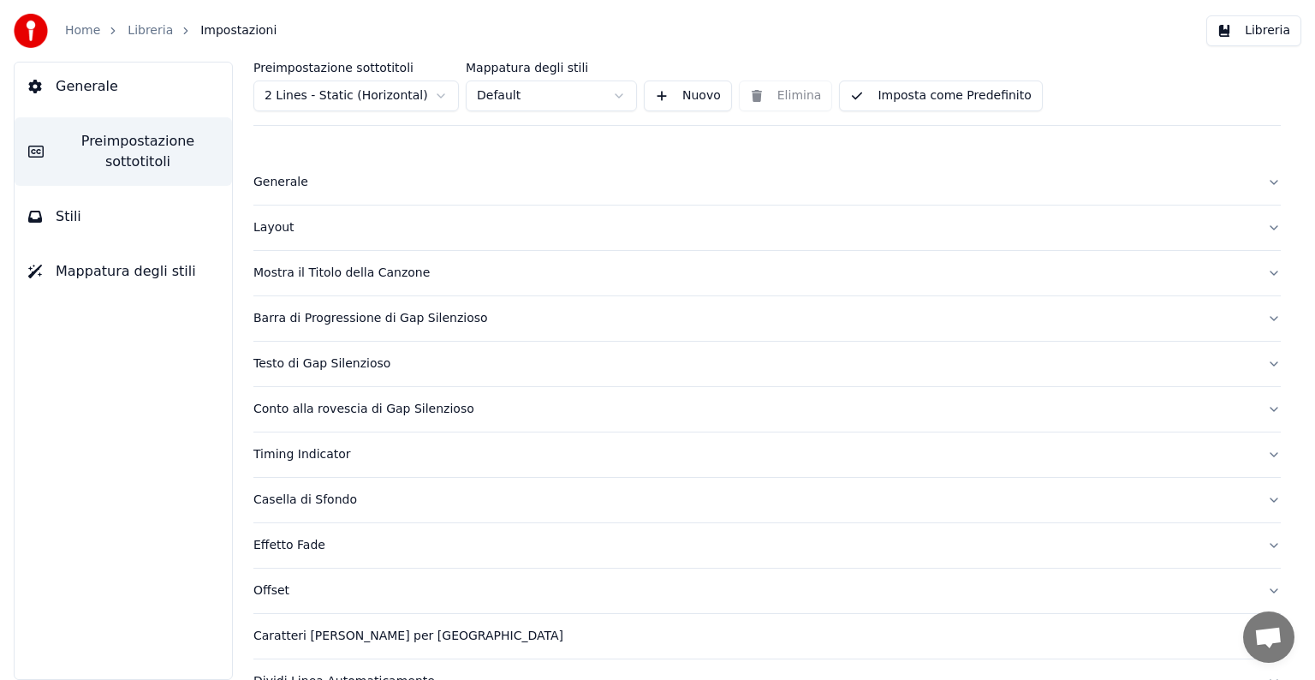
click at [135, 30] on link "Libreria" at bounding box center [150, 30] width 45 height 17
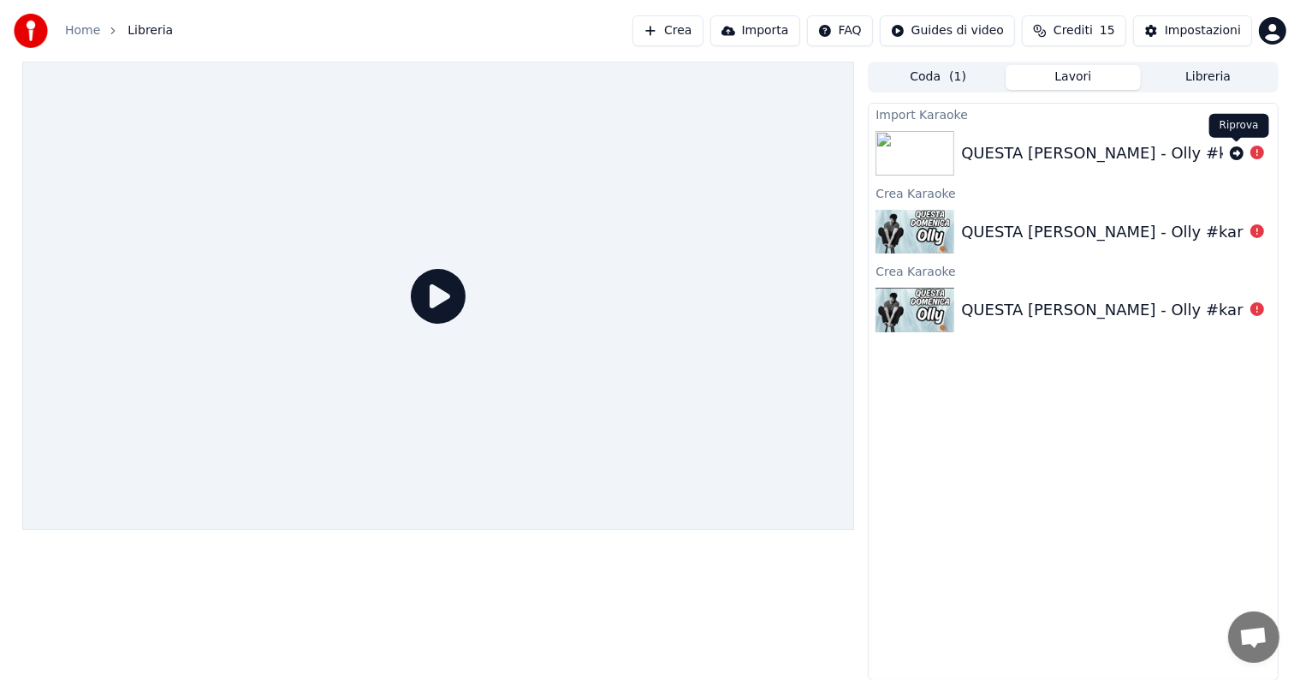
click at [1238, 155] on icon at bounding box center [1237, 153] width 14 height 14
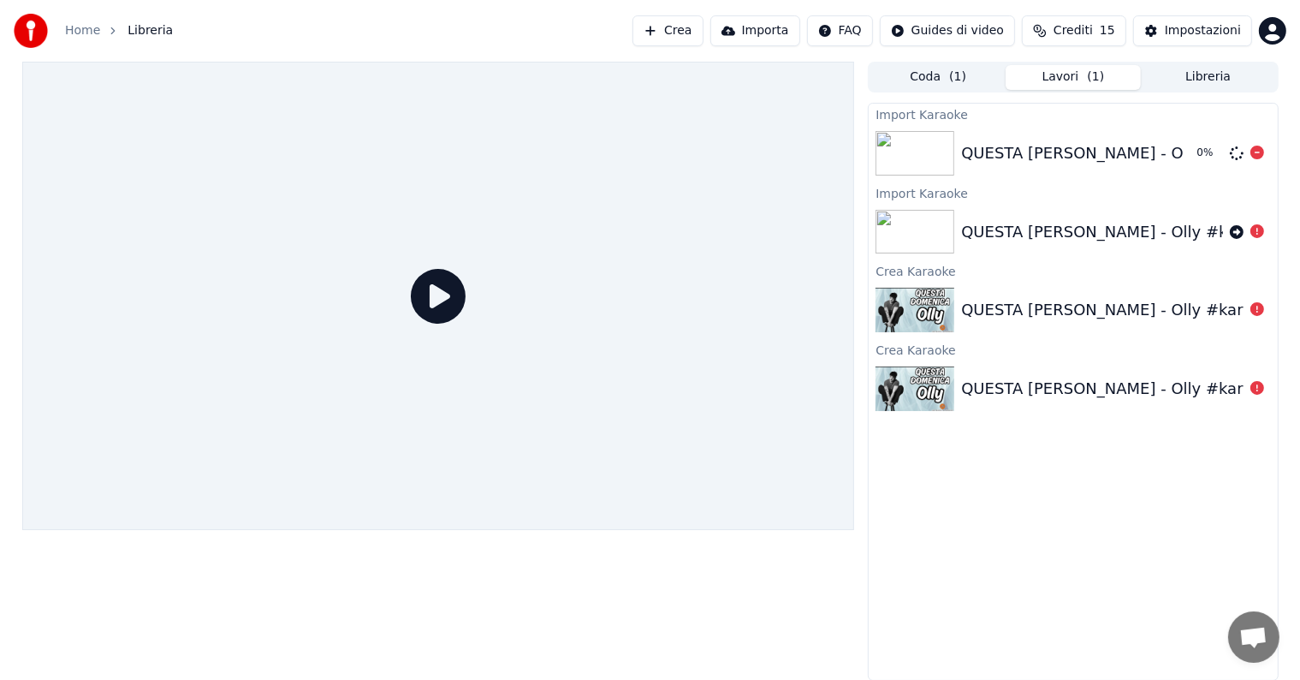
click at [1238, 155] on icon at bounding box center [1236, 153] width 16 height 16
click at [1263, 152] on icon at bounding box center [1258, 153] width 14 height 14
